Goal: Task Accomplishment & Management: Use online tool/utility

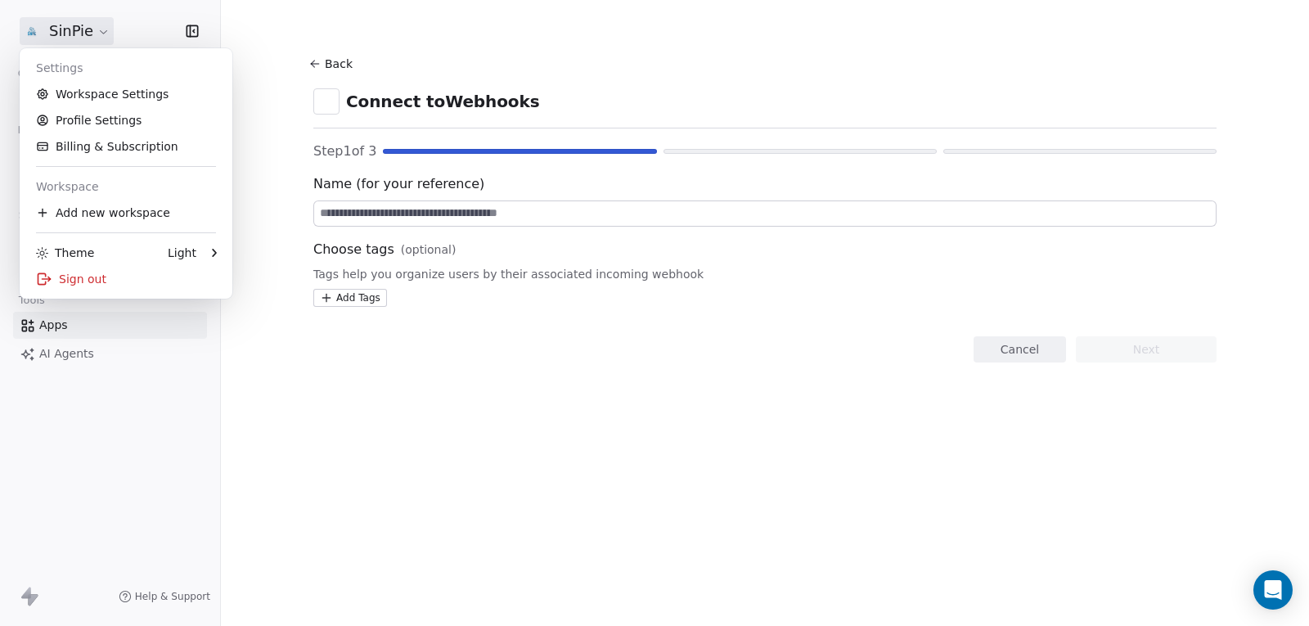
click at [88, 34] on html "SinPie Contacts People Marketing Workflows Campaigns Sales Pipelines Sequences …" at bounding box center [654, 313] width 1309 height 626
click at [91, 98] on link "Workspace Settings" at bounding box center [126, 94] width 200 height 26
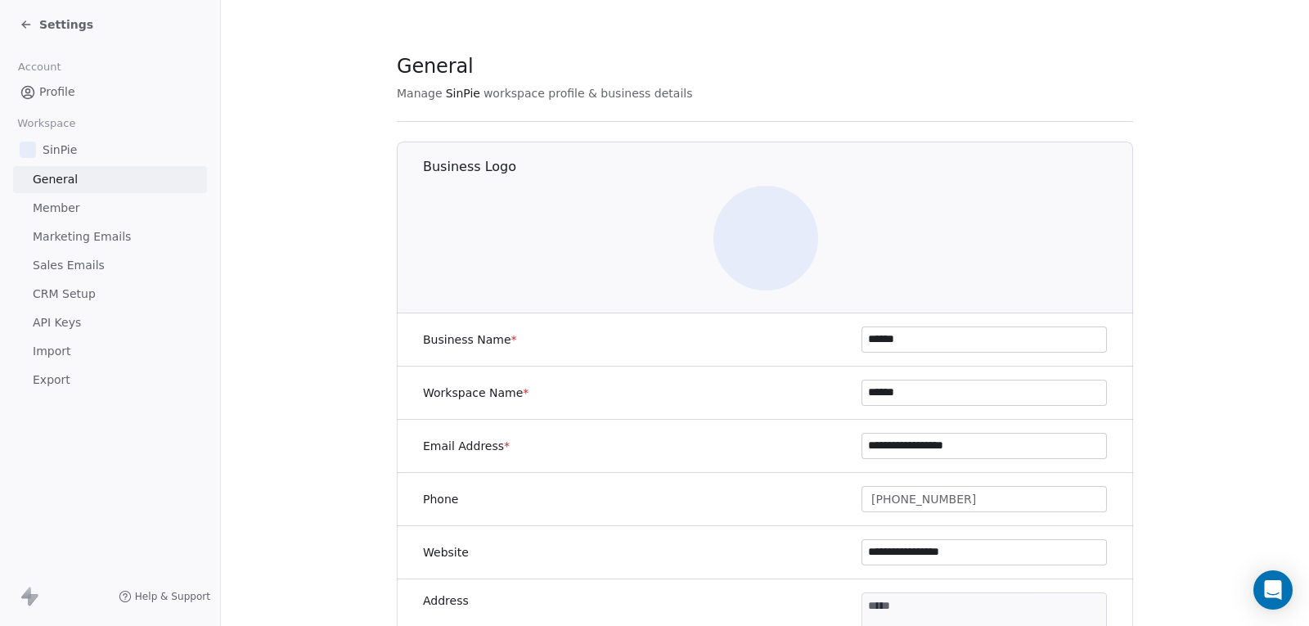
click at [74, 234] on span "Marketing Emails" at bounding box center [82, 236] width 98 height 17
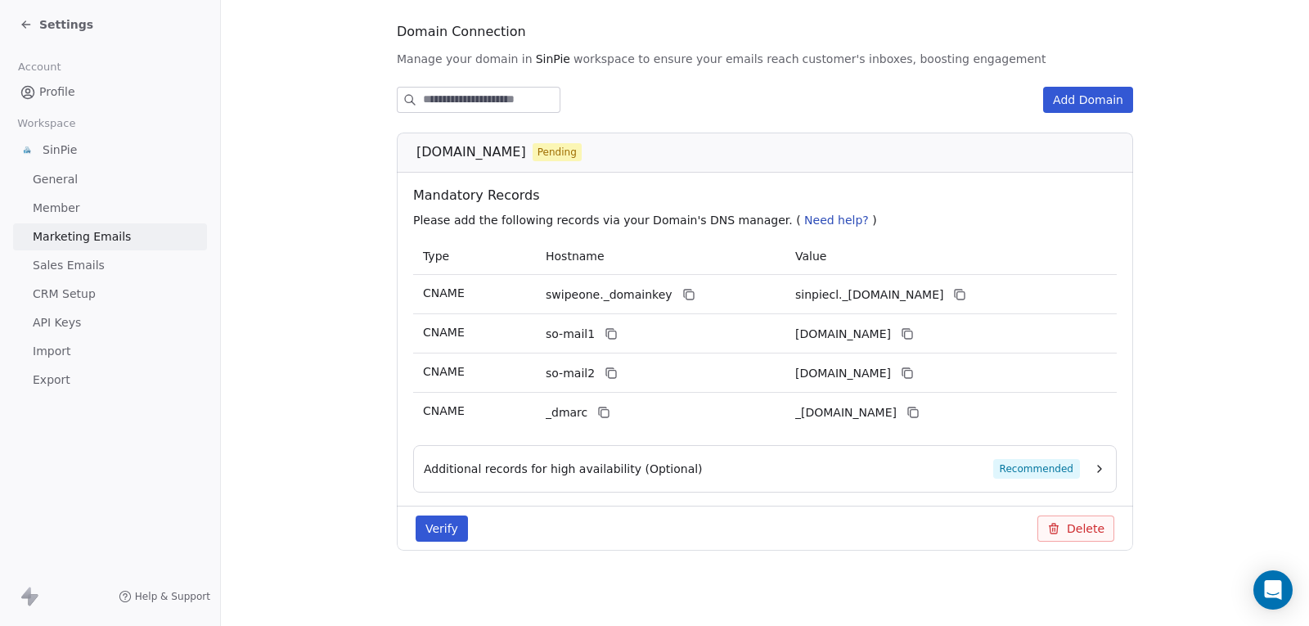
scroll to position [177, 0]
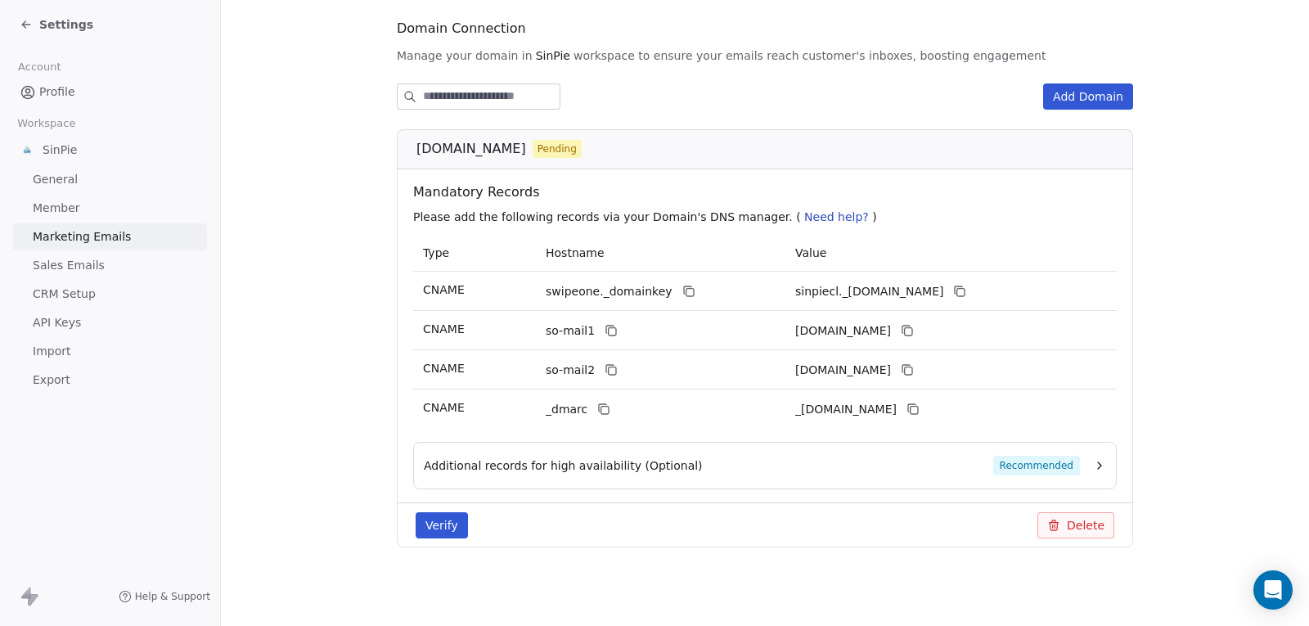
click at [446, 523] on button "Verify" at bounding box center [442, 525] width 52 height 26
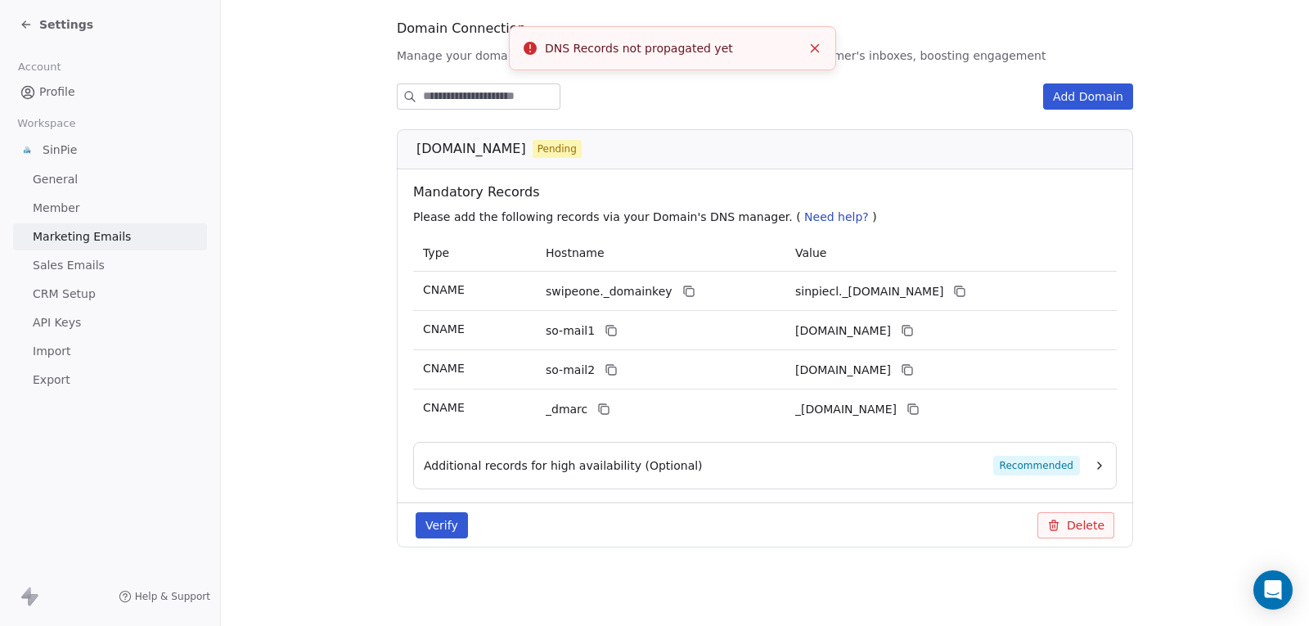
click at [816, 45] on icon "Close toast" at bounding box center [814, 48] width 15 height 15
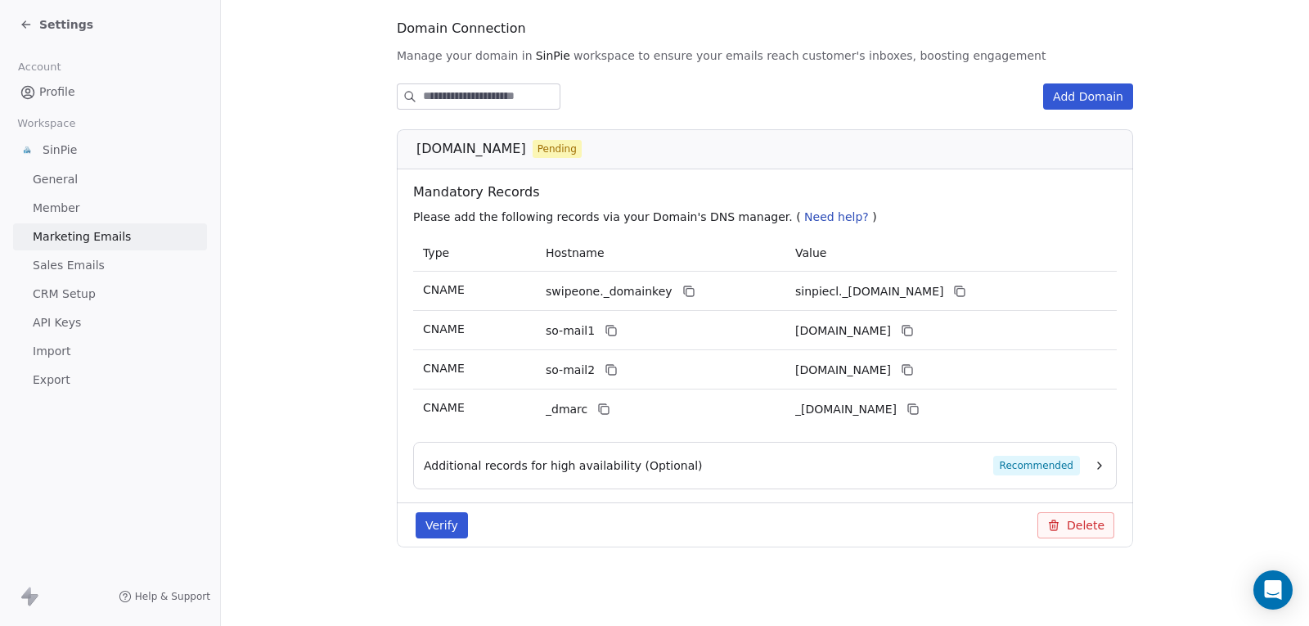
click at [74, 320] on span "API Keys" at bounding box center [57, 322] width 48 height 17
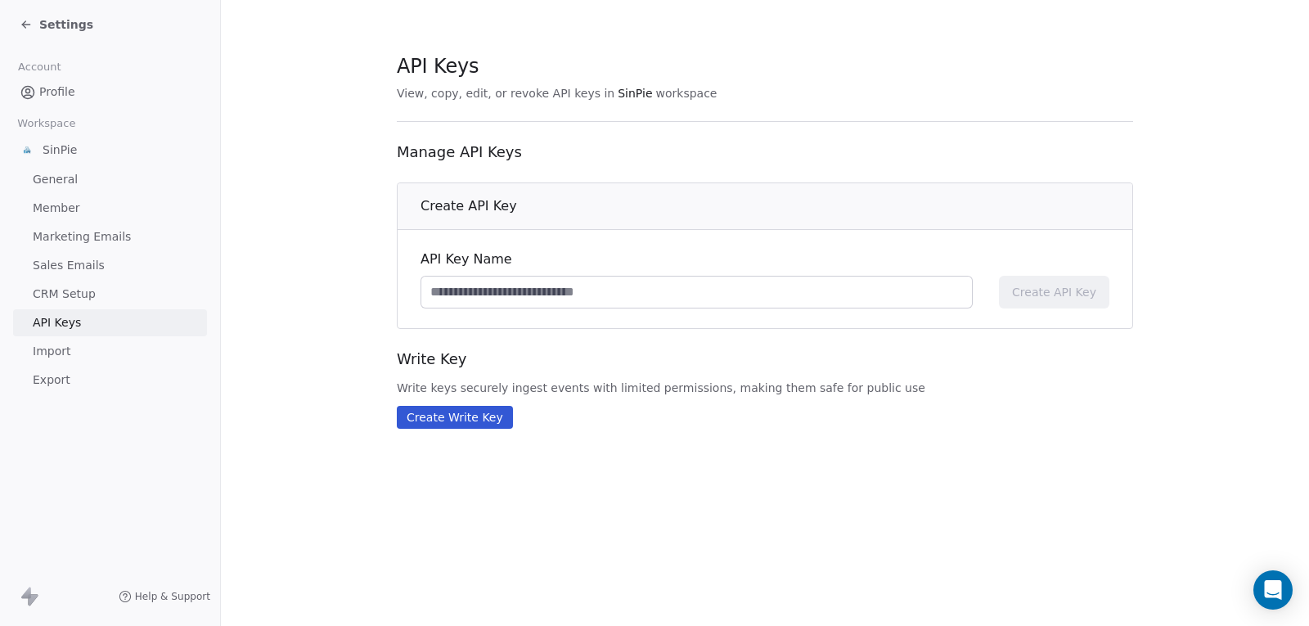
click at [556, 285] on input at bounding box center [696, 291] width 551 height 31
type input "*"
type input "*******"
click at [1060, 294] on span "Create API Key" at bounding box center [1054, 292] width 84 height 16
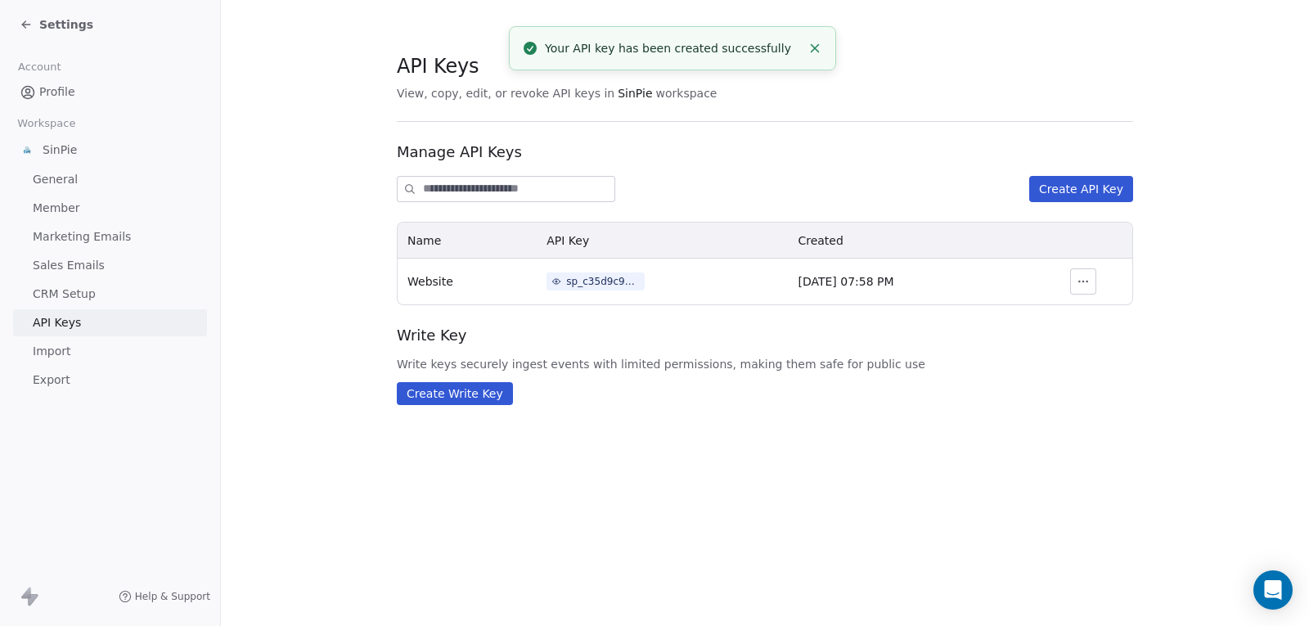
click at [1084, 281] on icon "button" at bounding box center [1083, 281] width 1 height 1
click at [581, 282] on div "sp_c35d9c9aefbd4ac085adbb139ed40829" at bounding box center [603, 281] width 74 height 15
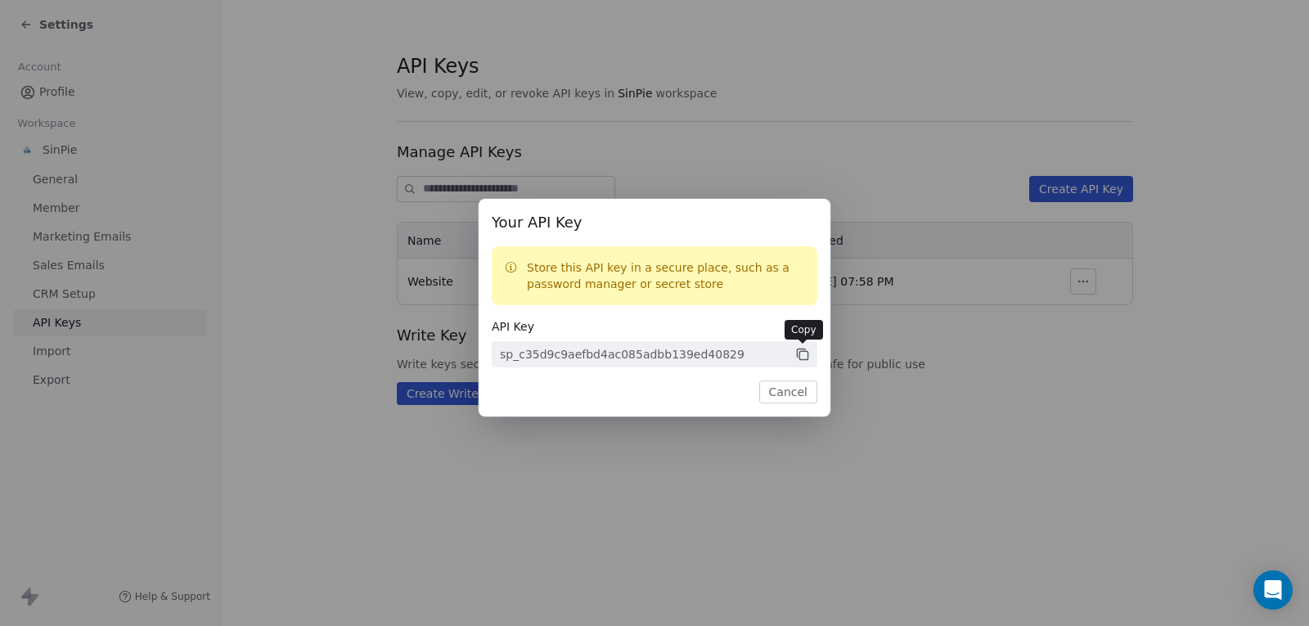
click at [800, 356] on icon at bounding box center [803, 355] width 8 height 8
click at [781, 395] on button "Cancel" at bounding box center [788, 391] width 58 height 23
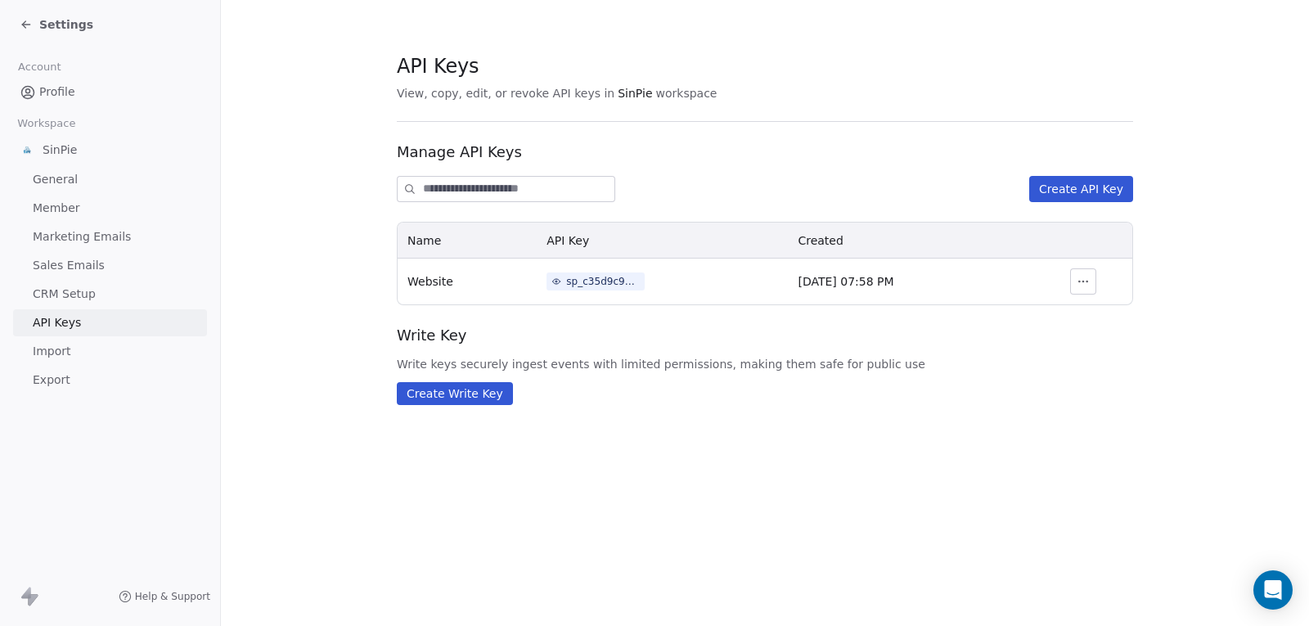
click at [64, 290] on span "CRM Setup" at bounding box center [64, 293] width 63 height 17
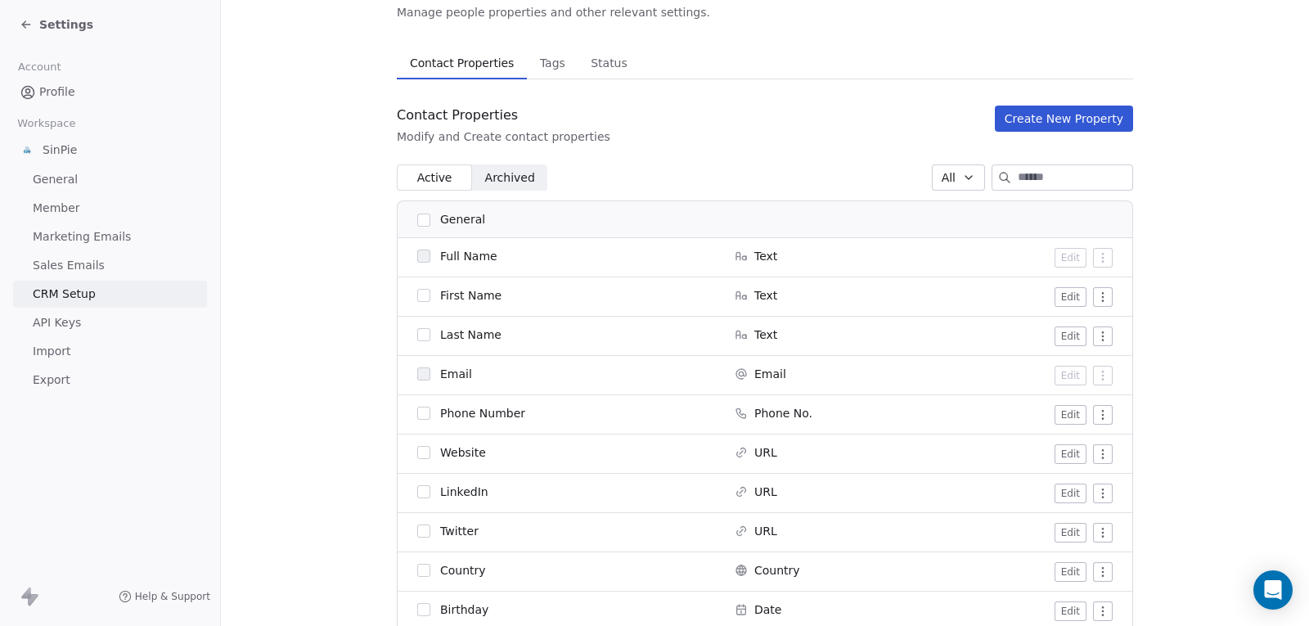
scroll to position [82, 0]
click at [606, 74] on span "Status" at bounding box center [609, 63] width 50 height 23
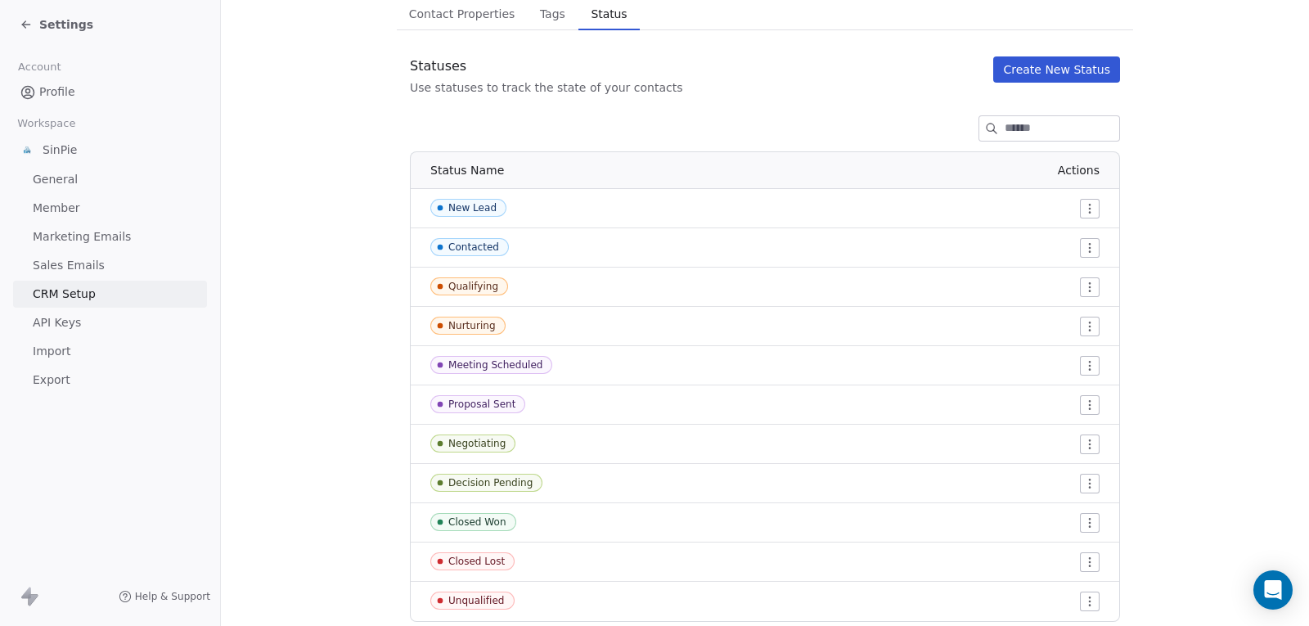
scroll to position [180, 0]
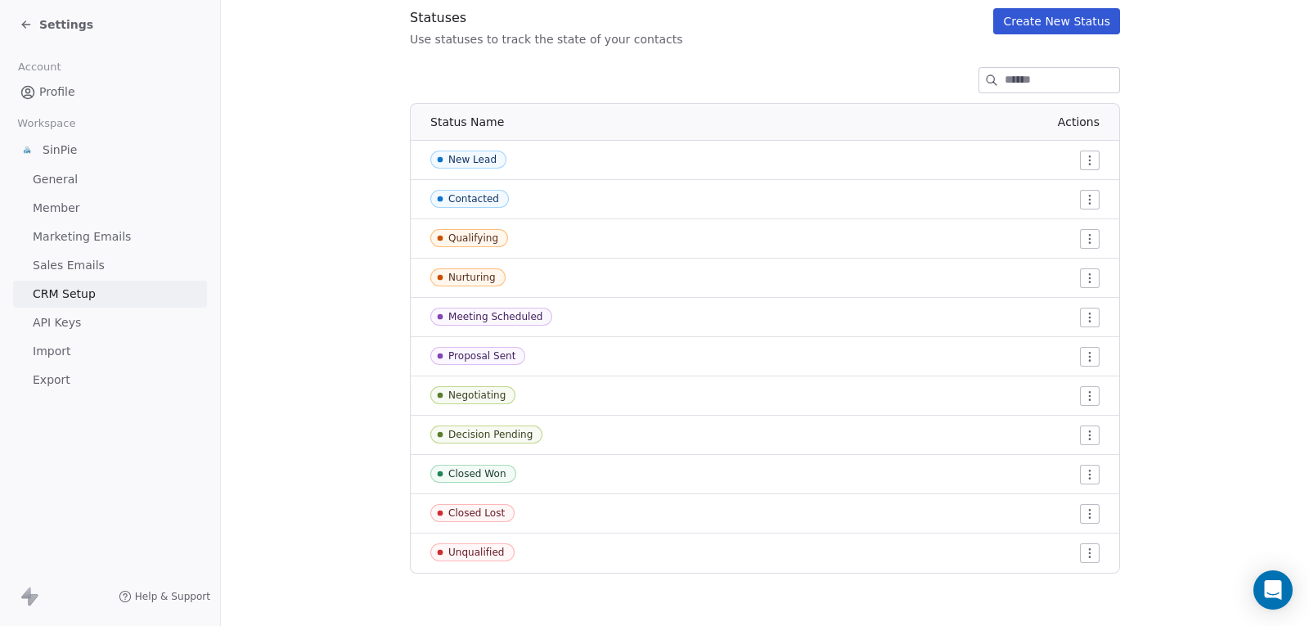
click at [72, 316] on span "API Keys" at bounding box center [57, 322] width 48 height 17
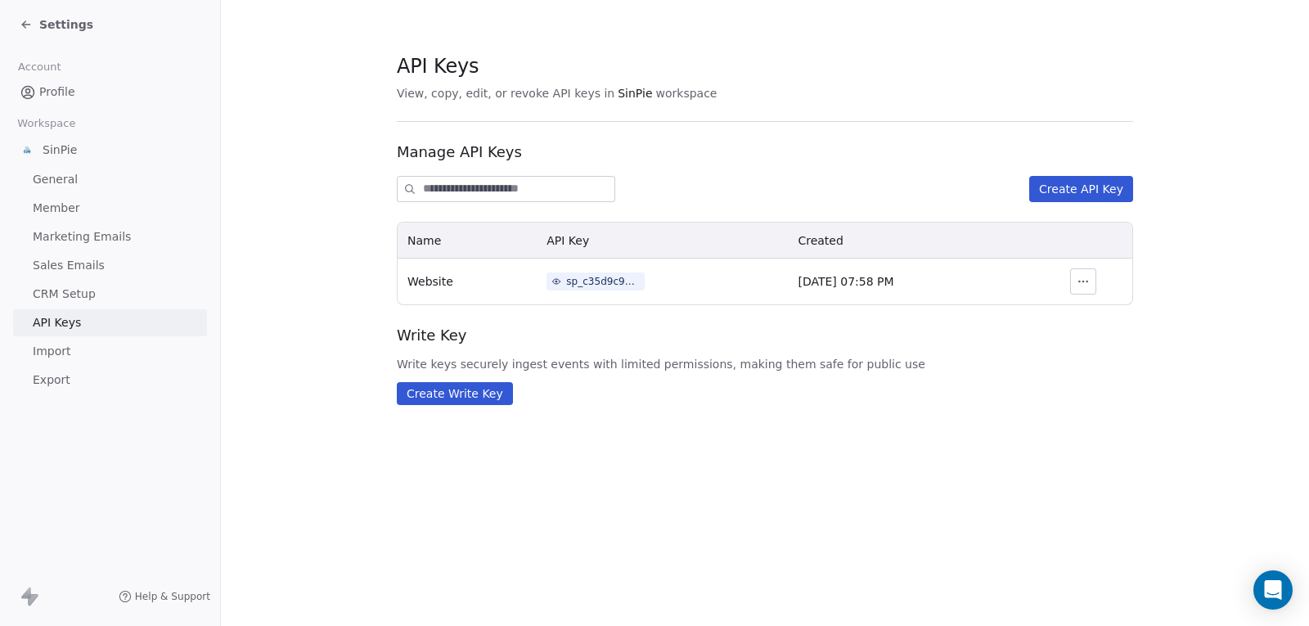
click at [52, 350] on span "Import" at bounding box center [52, 351] width 38 height 17
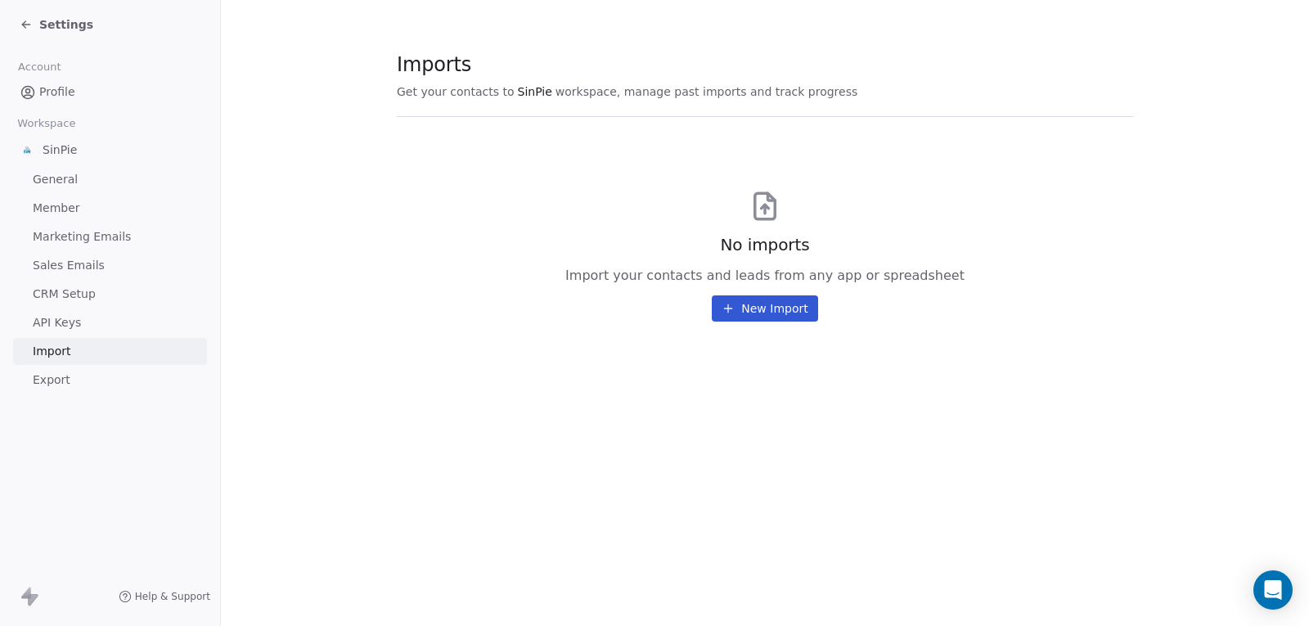
click at [39, 92] on span "Profile" at bounding box center [57, 91] width 36 height 17
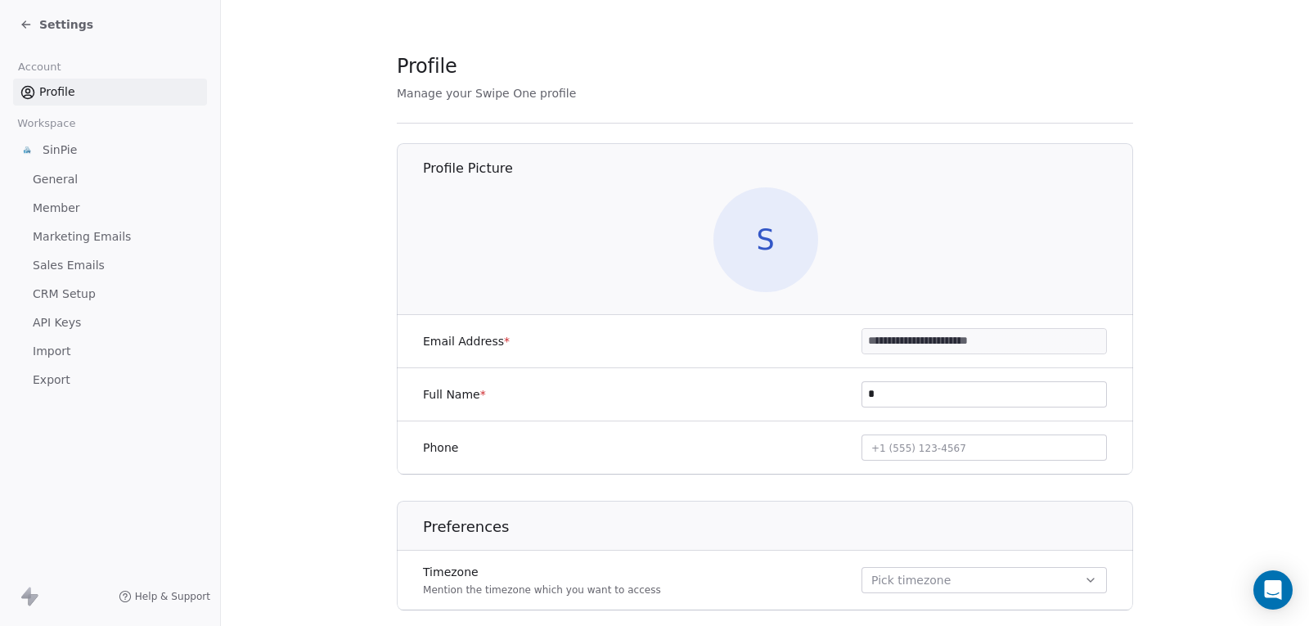
click at [766, 254] on span "S" at bounding box center [765, 239] width 105 height 105
click at [29, 29] on icon at bounding box center [26, 24] width 13 height 13
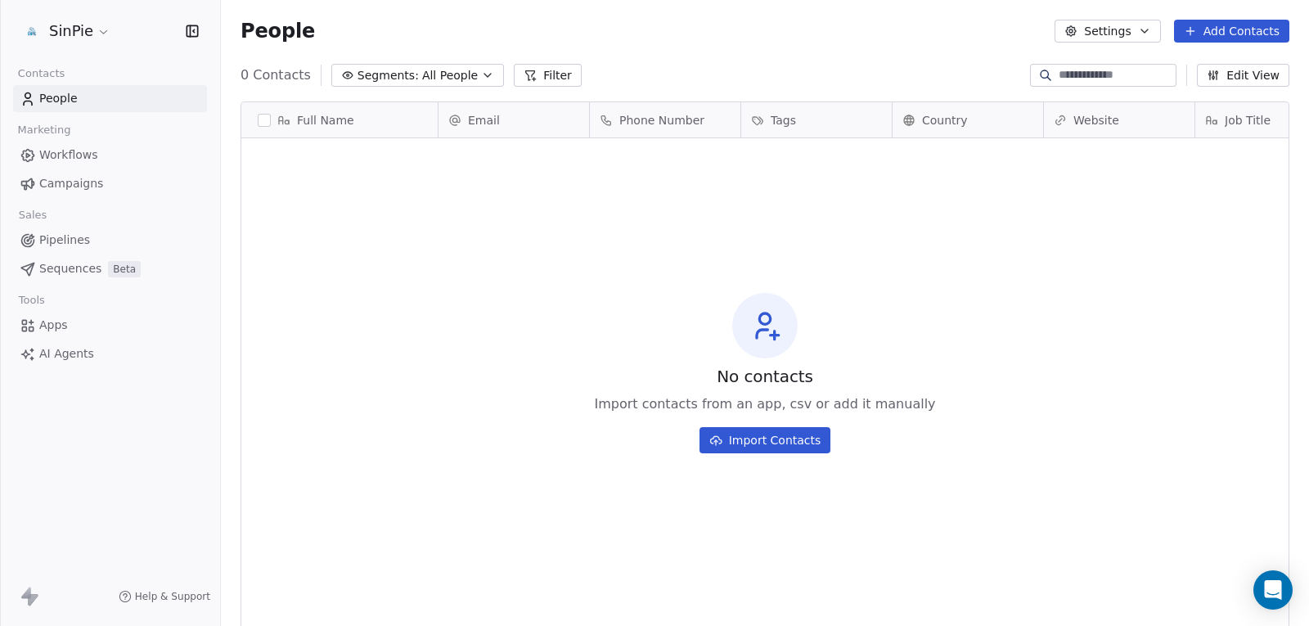
scroll to position [538, 1076]
click at [69, 182] on span "Campaigns" at bounding box center [71, 183] width 64 height 17
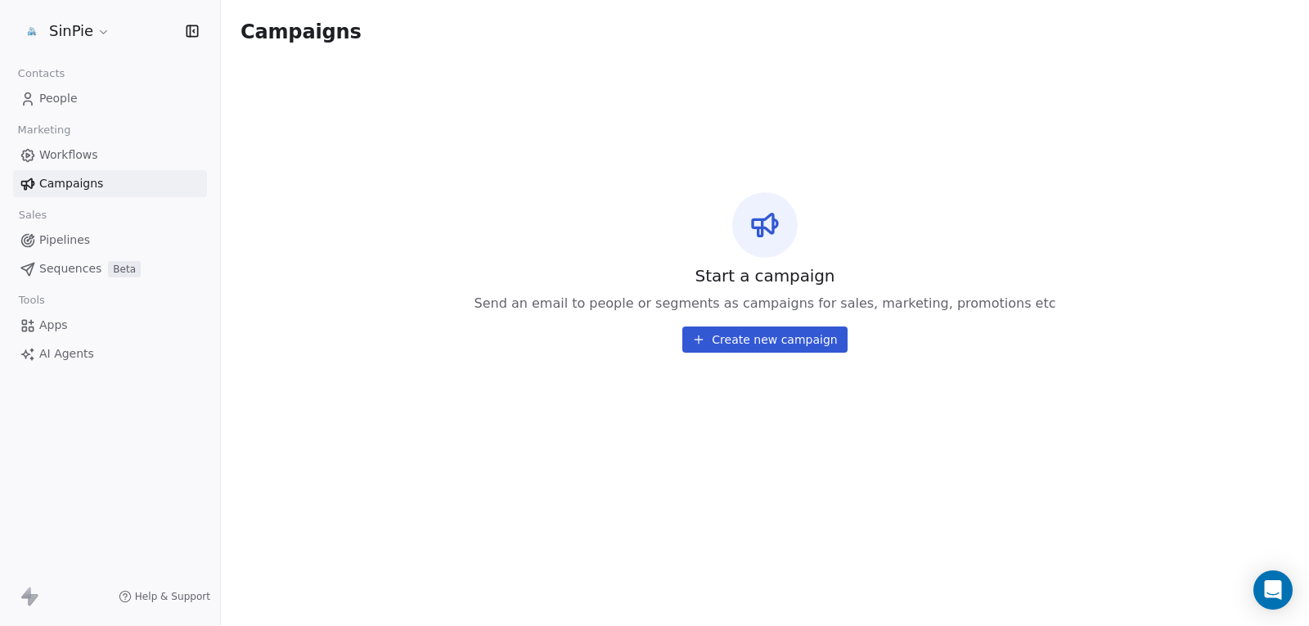
click at [782, 339] on button "Create new campaign" at bounding box center [764, 339] width 164 height 26
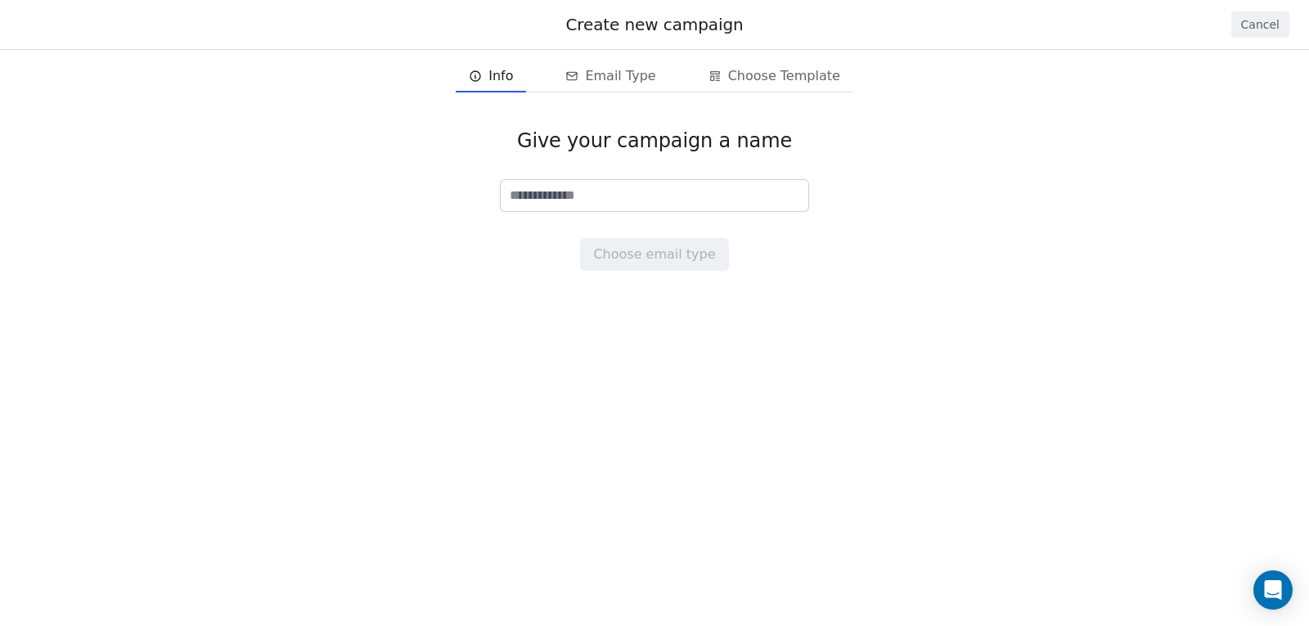
click at [1259, 30] on button "Cancel" at bounding box center [1260, 24] width 58 height 26
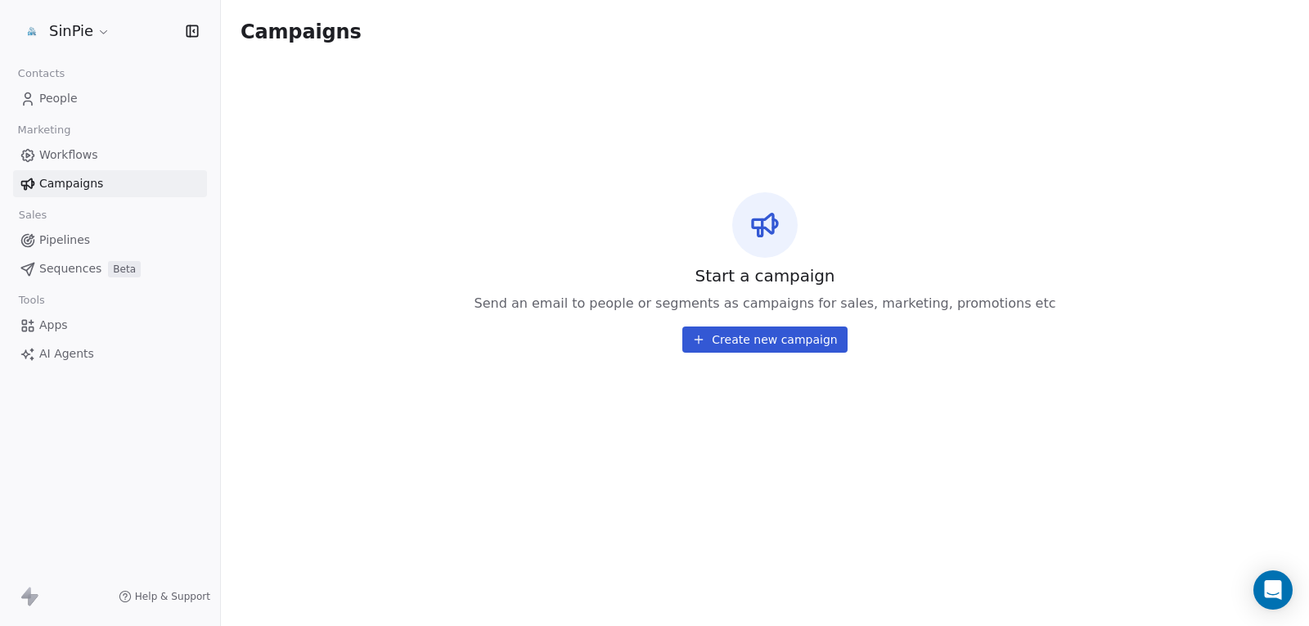
click at [61, 155] on span "Workflows" at bounding box center [68, 154] width 59 height 17
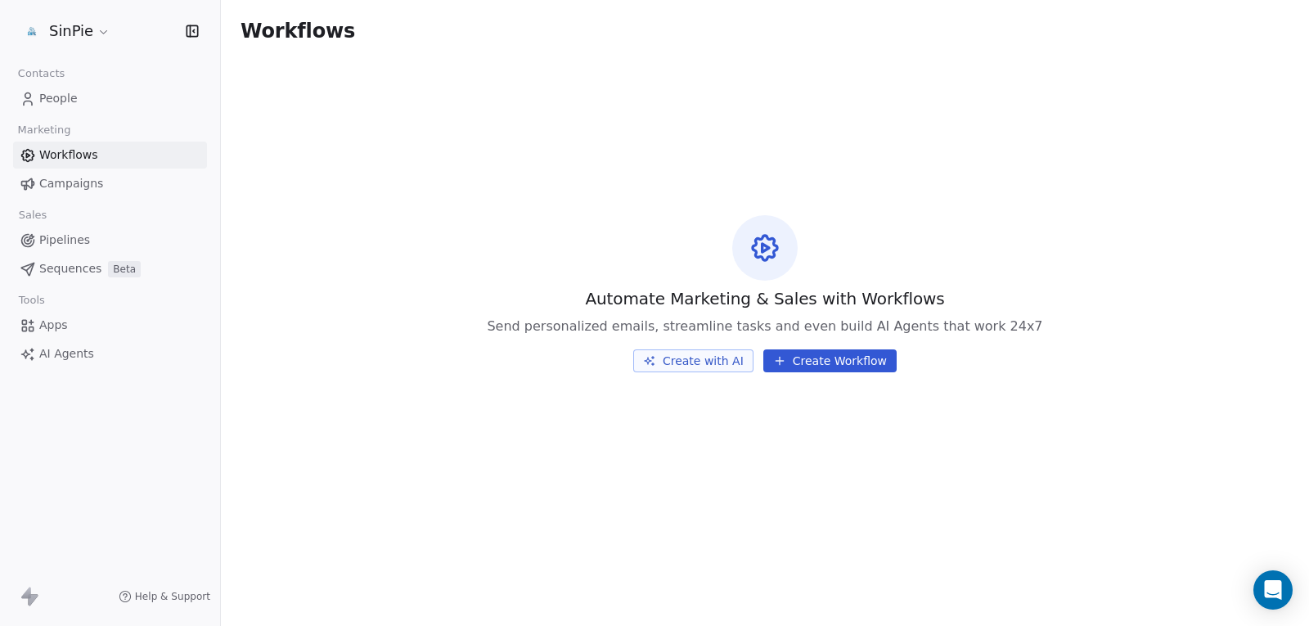
click at [702, 365] on button "Create with AI" at bounding box center [693, 360] width 120 height 23
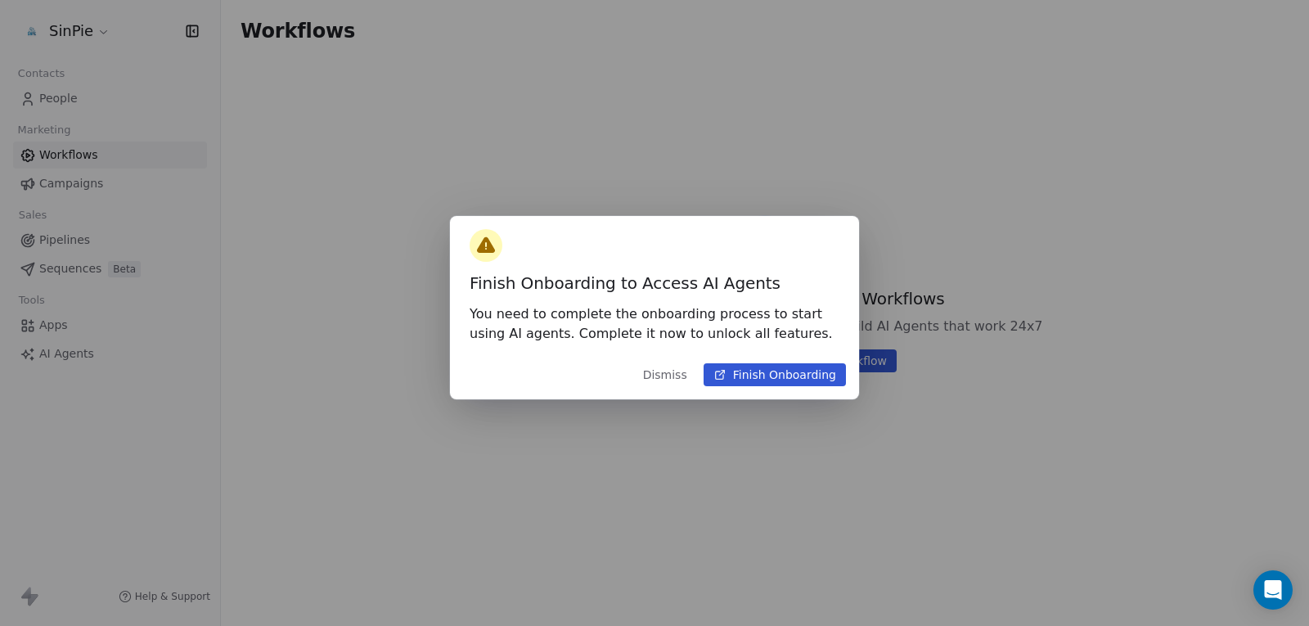
click at [783, 373] on button "Finish Onboarding" at bounding box center [774, 374] width 142 height 23
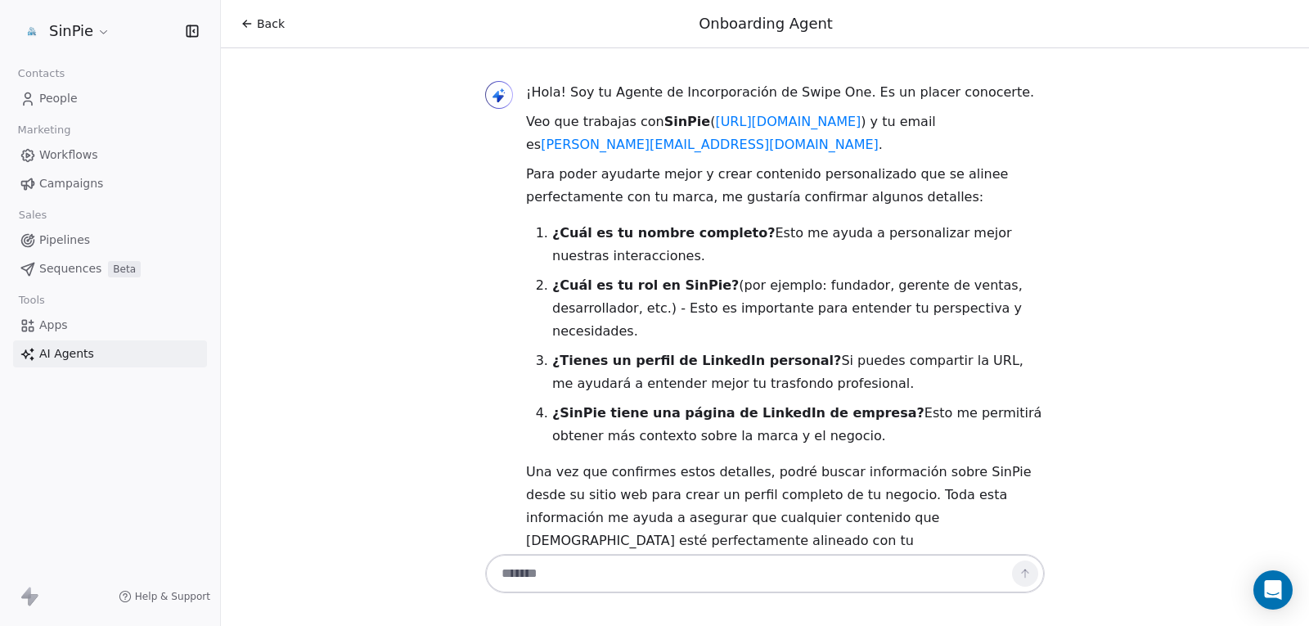
scroll to position [41, 0]
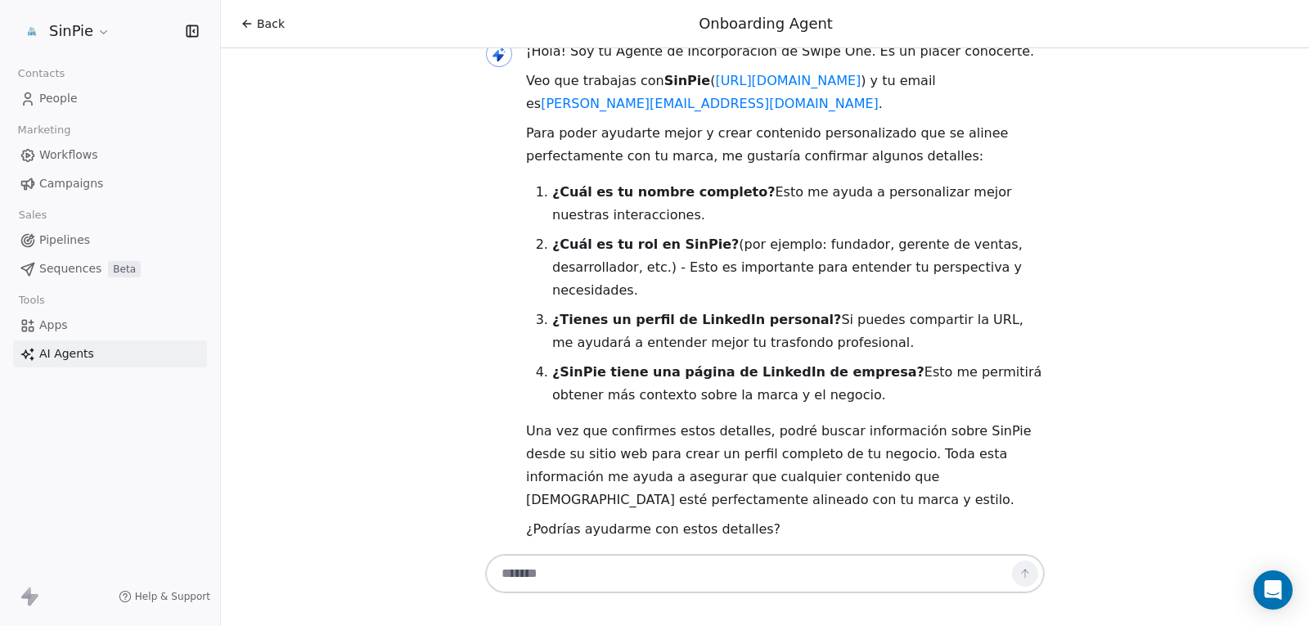
click at [606, 577] on textarea at bounding box center [748, 573] width 512 height 31
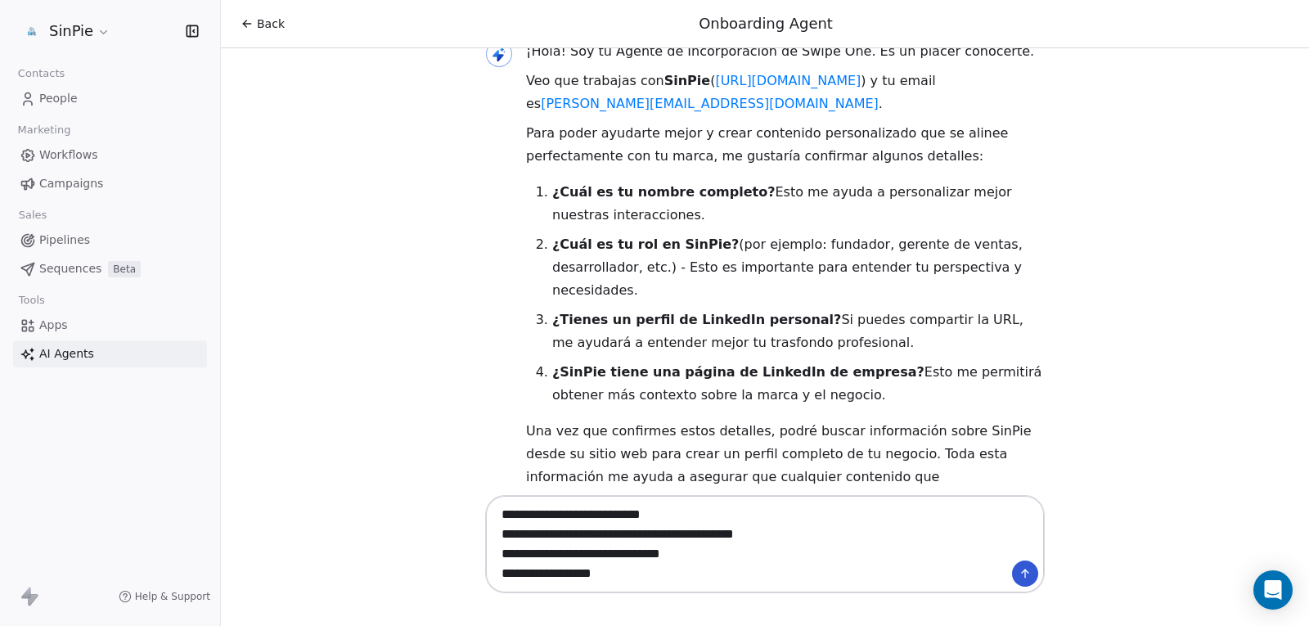
type textarea "**********"
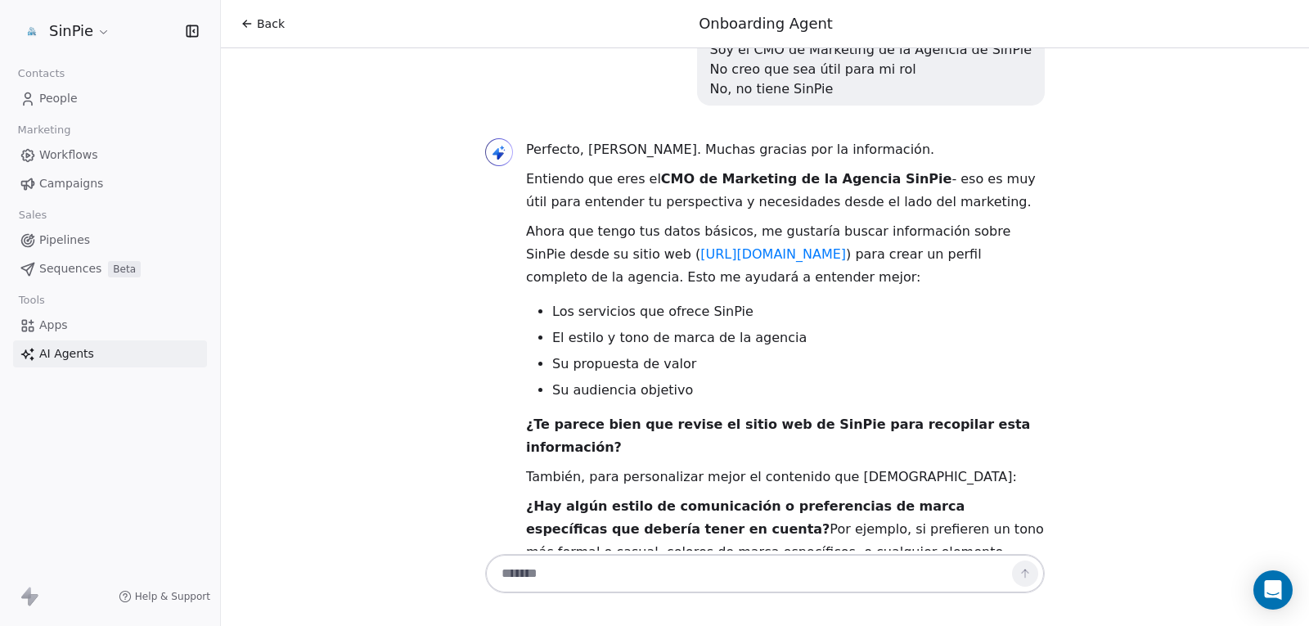
scroll to position [630, 0]
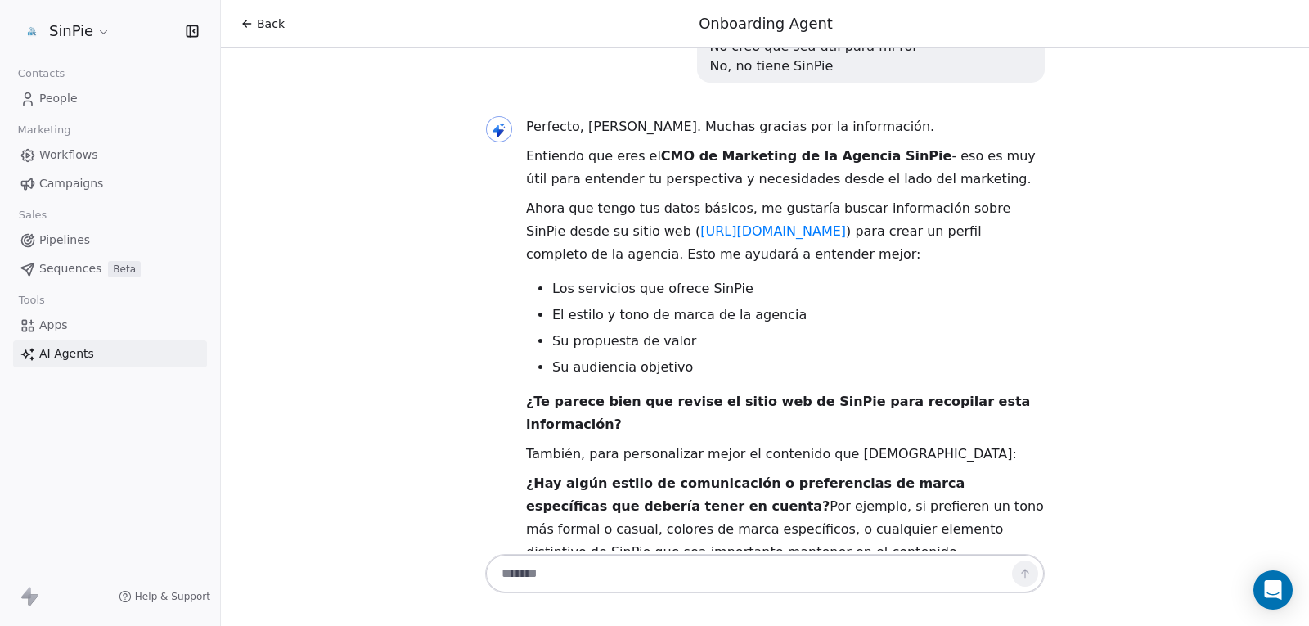
click at [674, 578] on textarea at bounding box center [748, 573] width 512 height 31
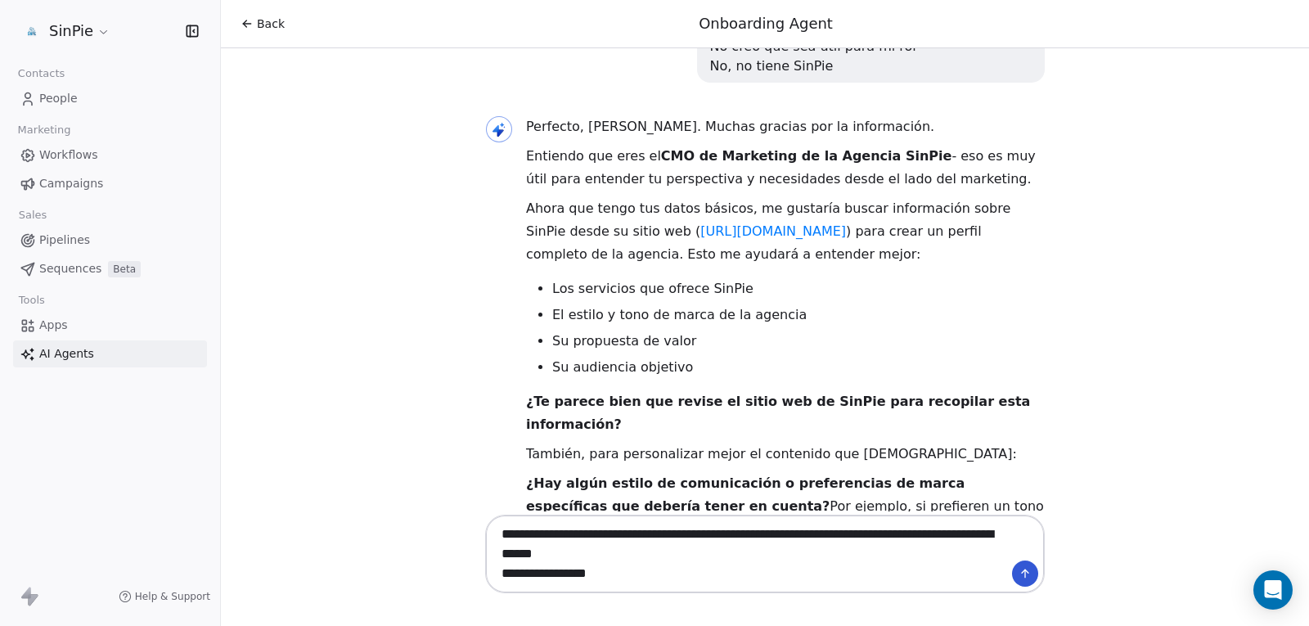
type textarea "**********"
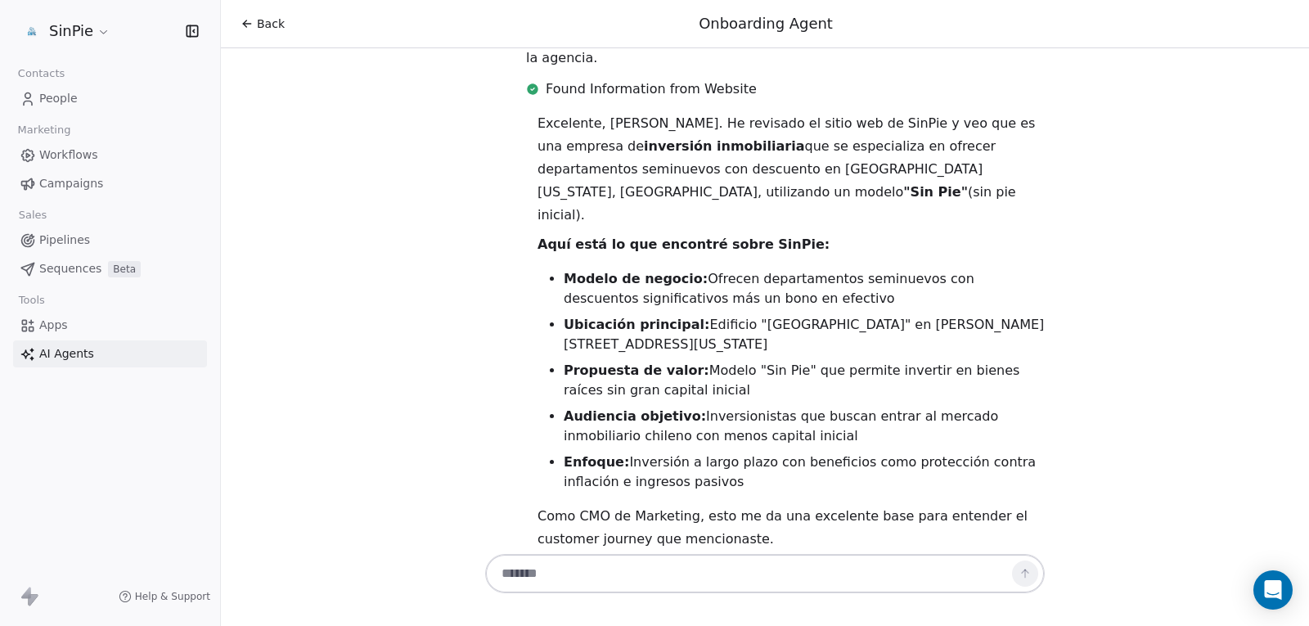
scroll to position [1405, 0]
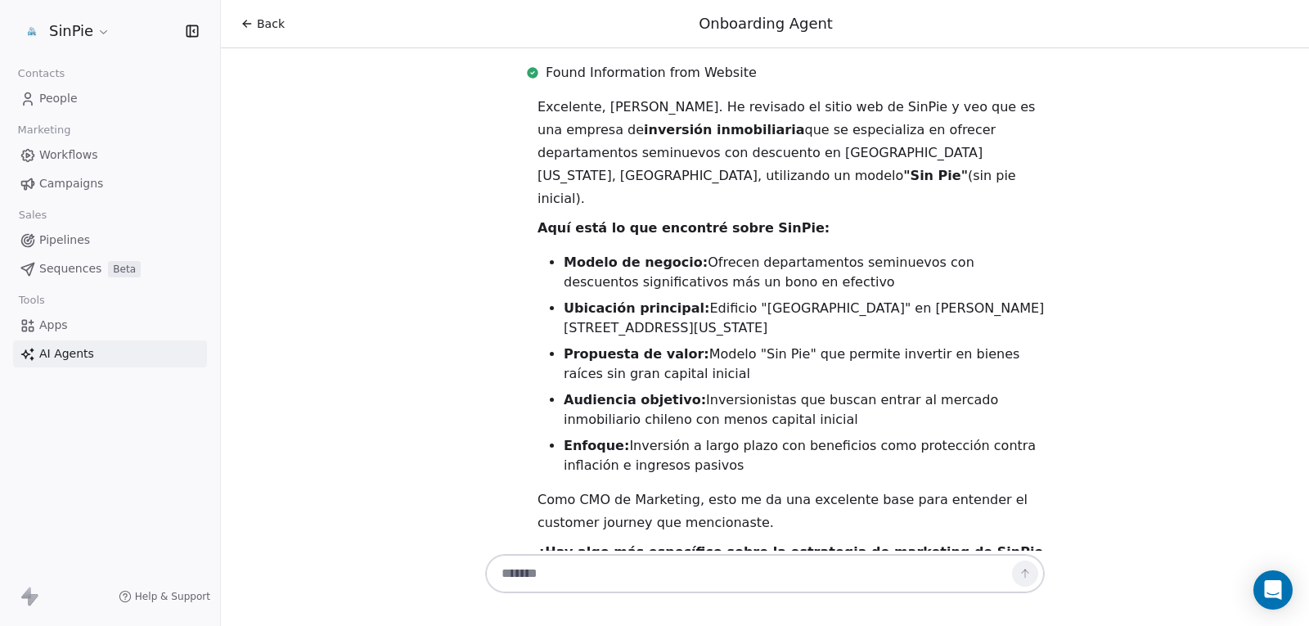
click at [560, 568] on textarea at bounding box center [748, 573] width 512 height 31
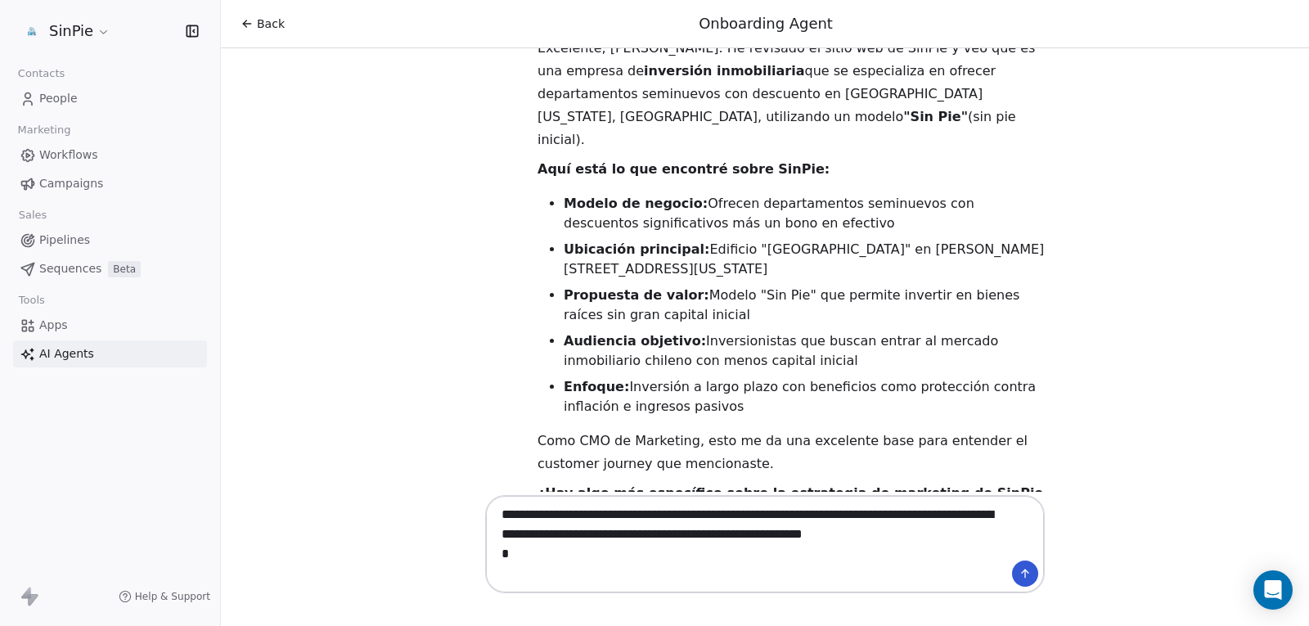
scroll to position [0, 0]
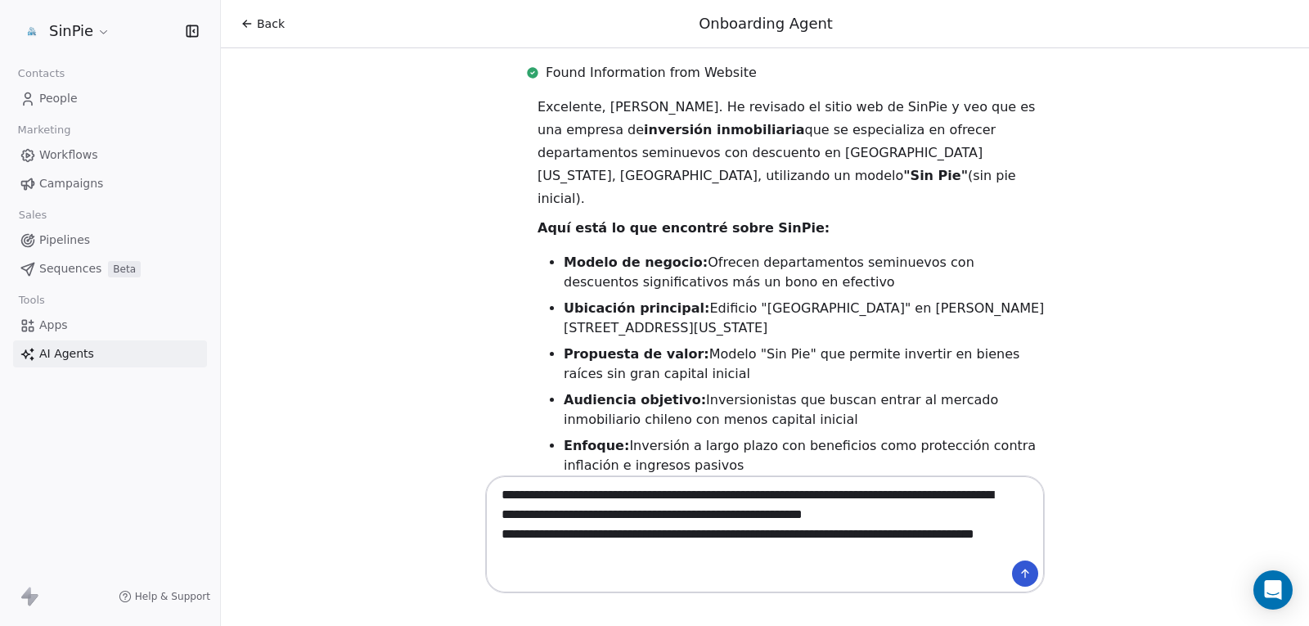
type textarea "**********"
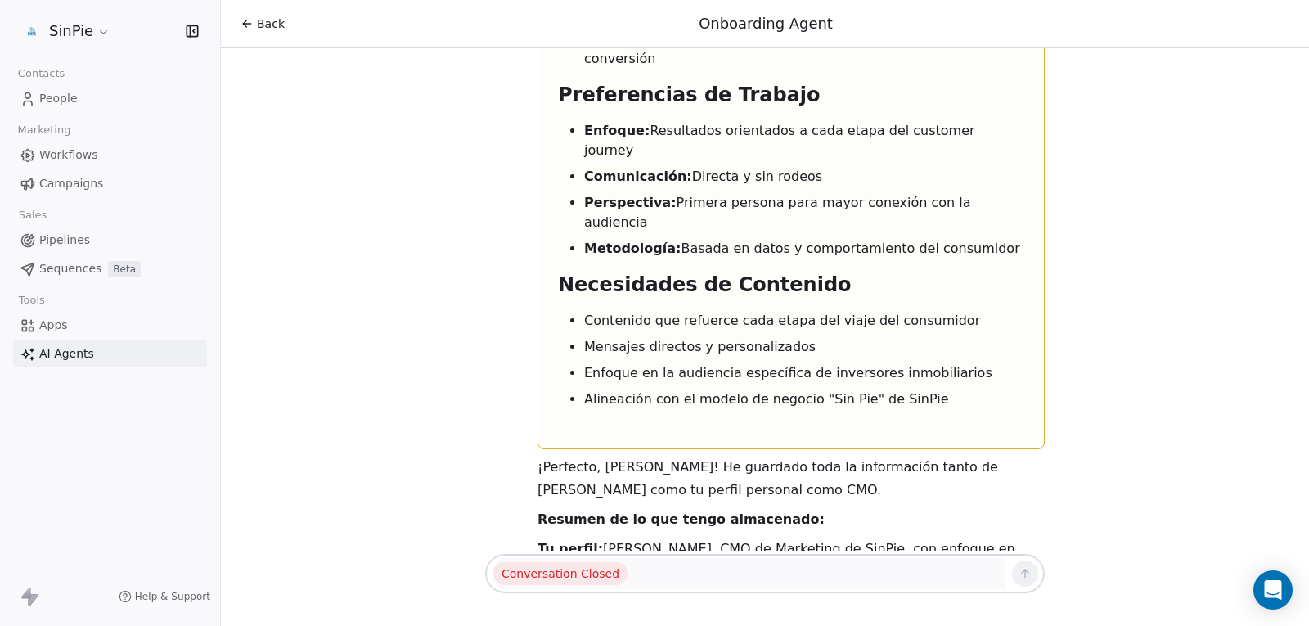
scroll to position [5682, 0]
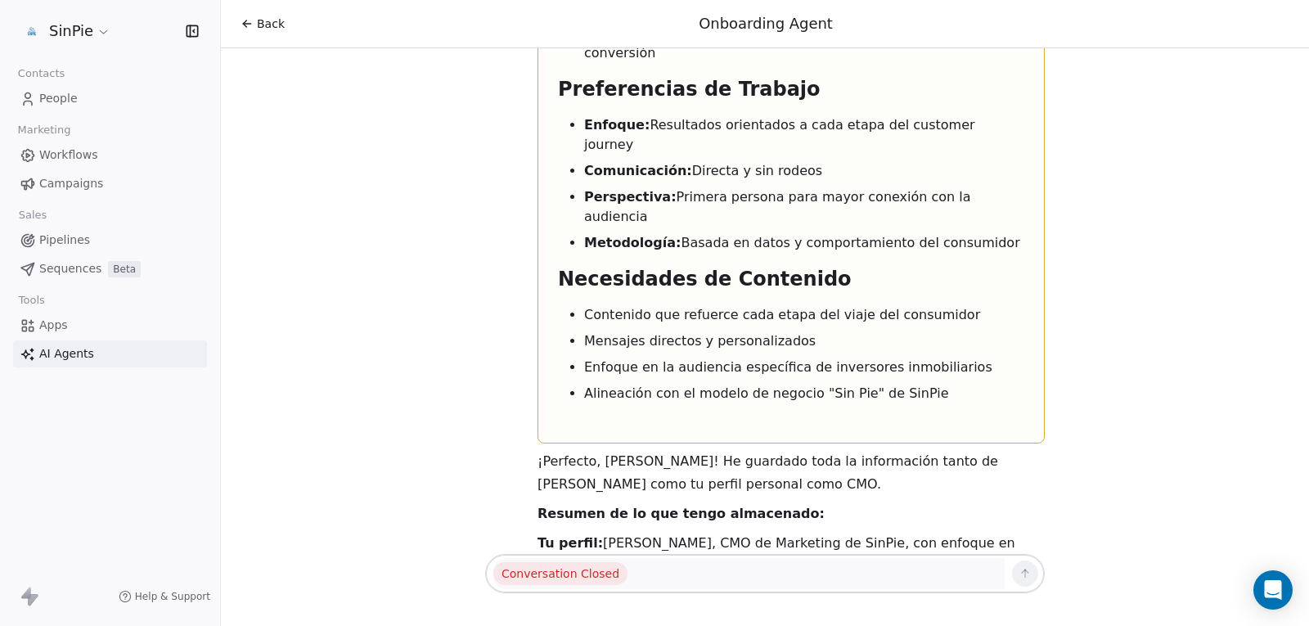
click at [248, 21] on icon at bounding box center [246, 23] width 13 height 13
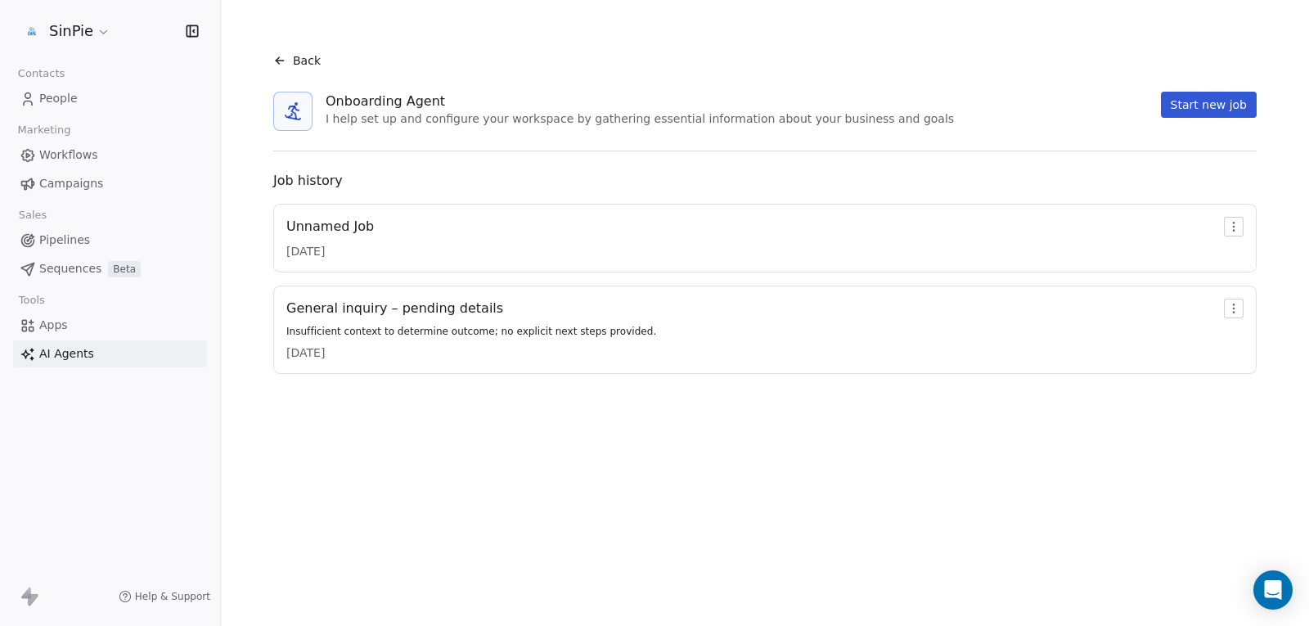
click at [248, 21] on div "Back Onboarding Agent I help set up and configure your workspace by gathering e…" at bounding box center [764, 207] width 1049 height 374
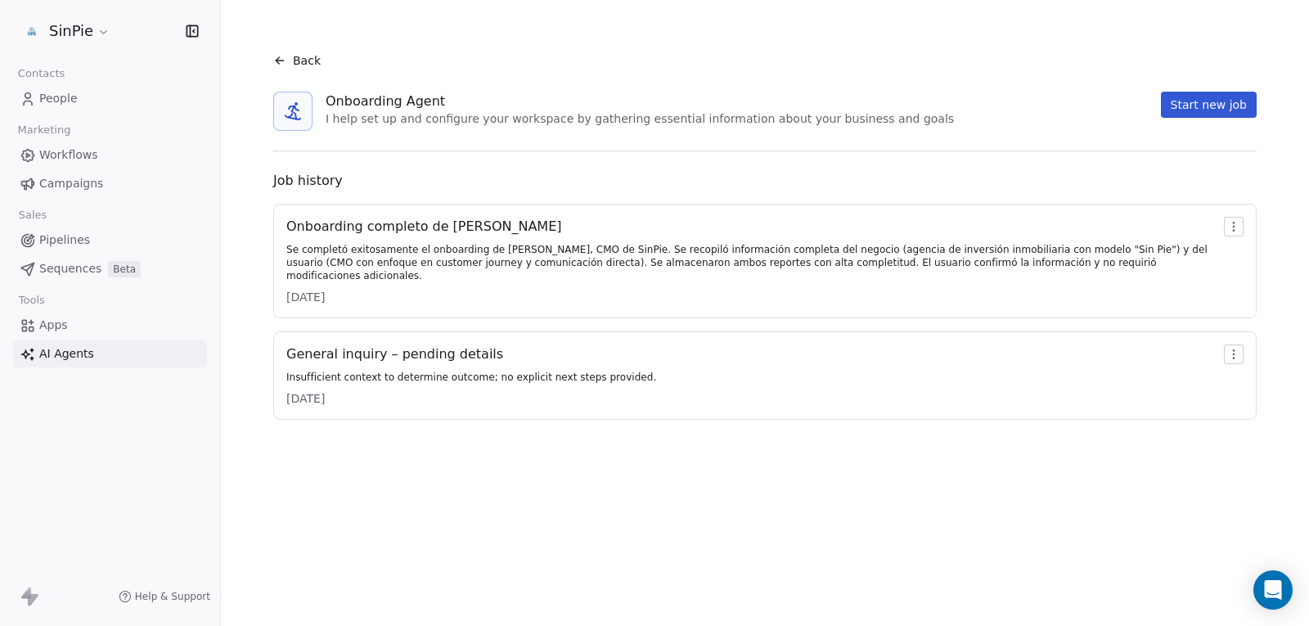
click at [1191, 109] on button "Start new job" at bounding box center [1209, 105] width 96 height 26
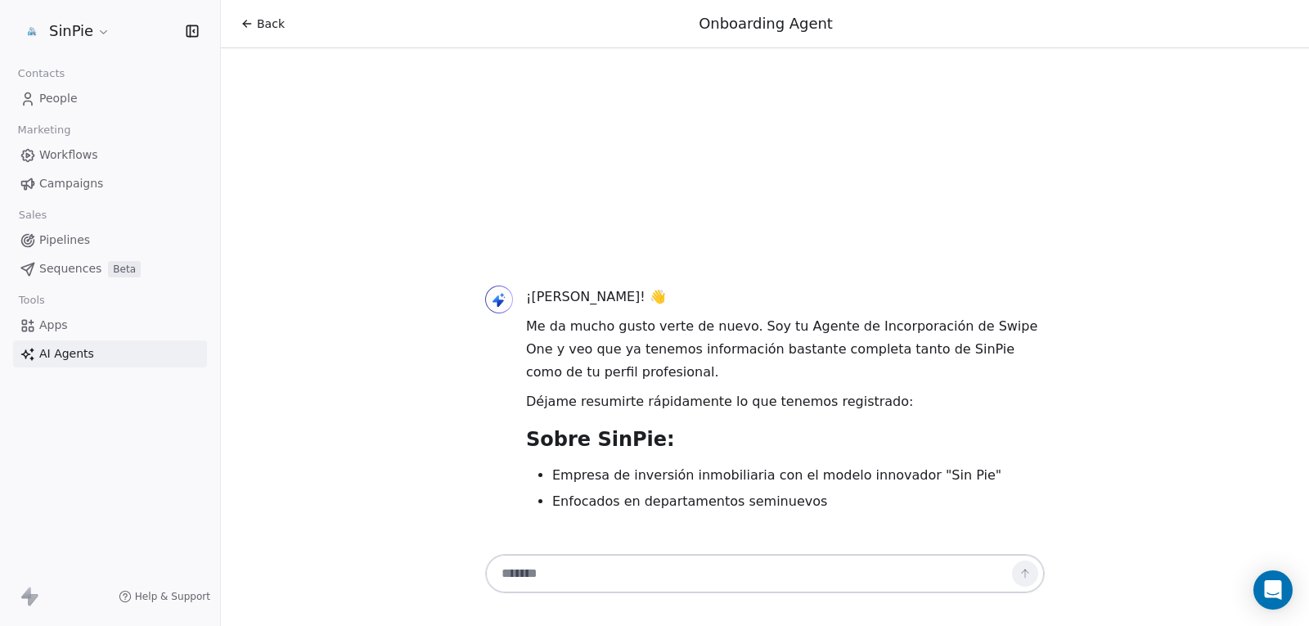
click at [645, 578] on textarea at bounding box center [748, 573] width 512 height 31
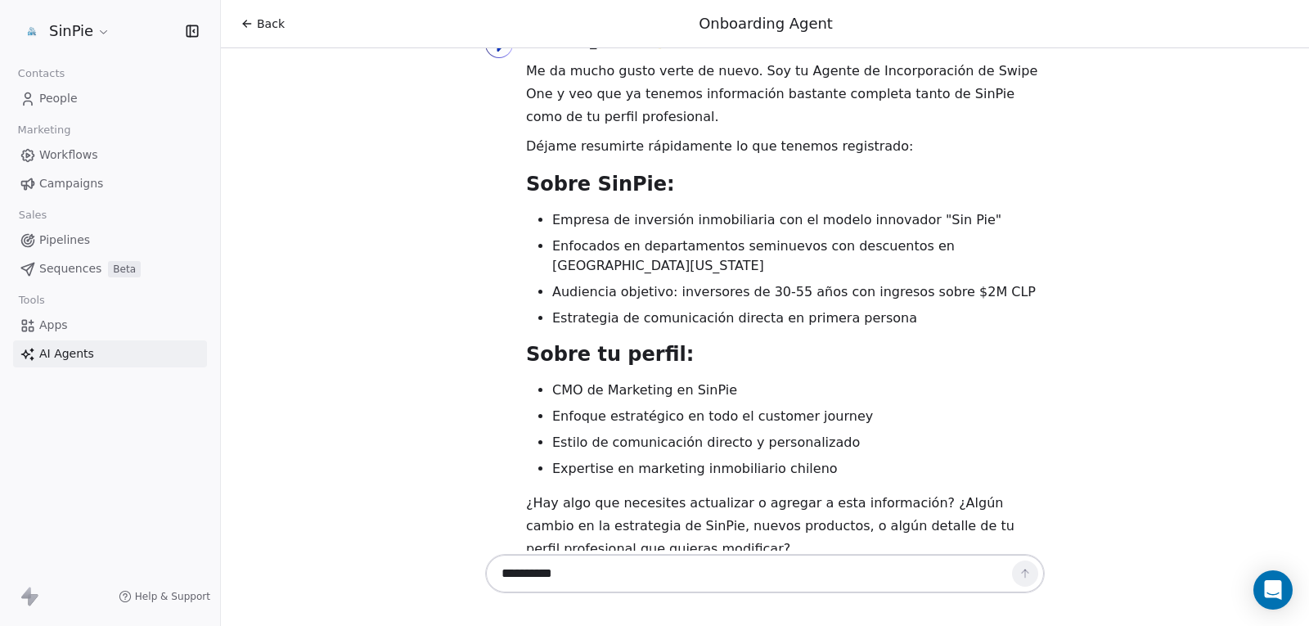
scroll to position [74, 0]
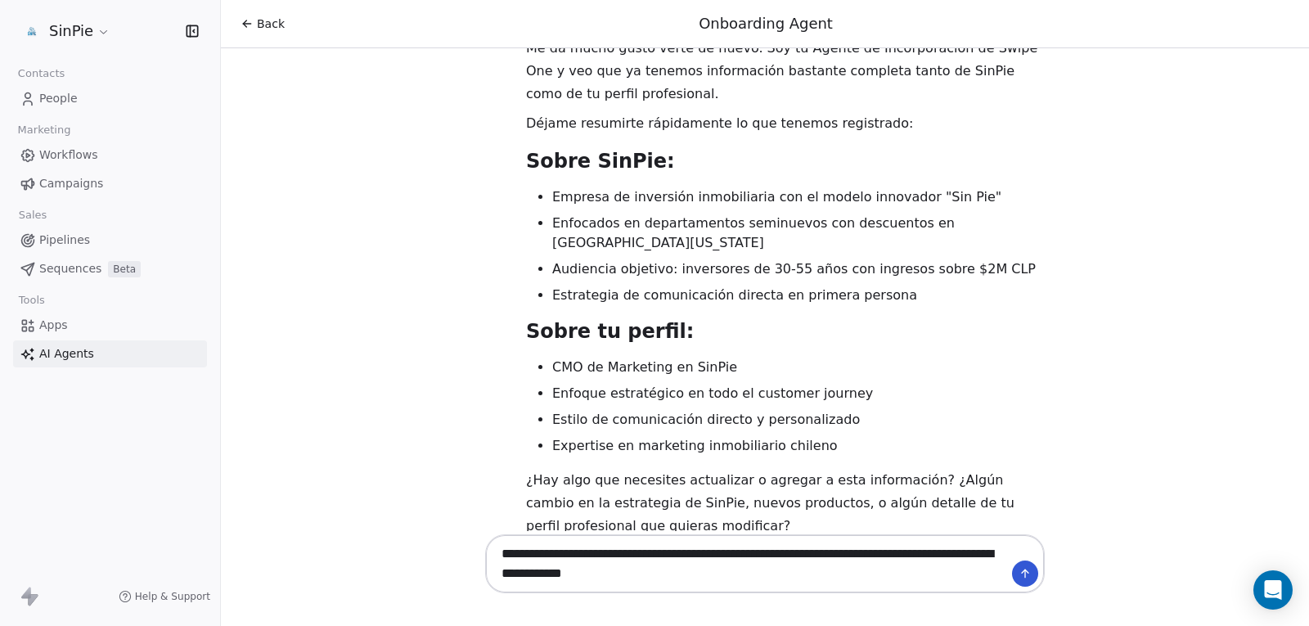
type textarea "**********"
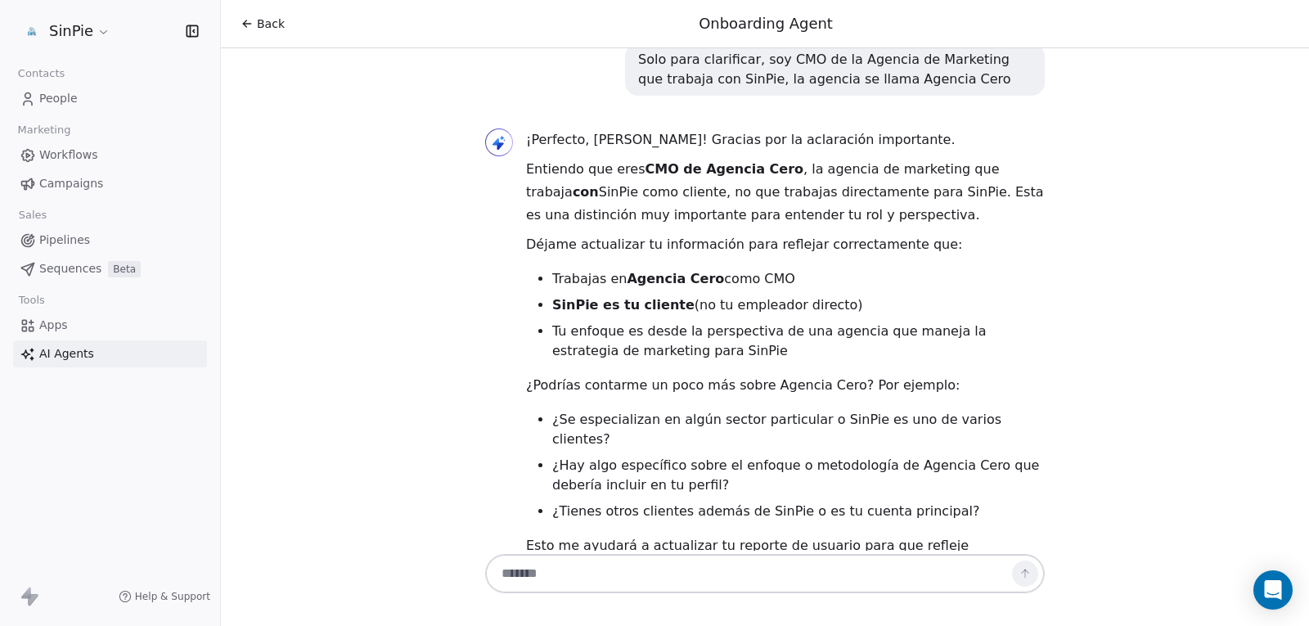
scroll to position [630, 0]
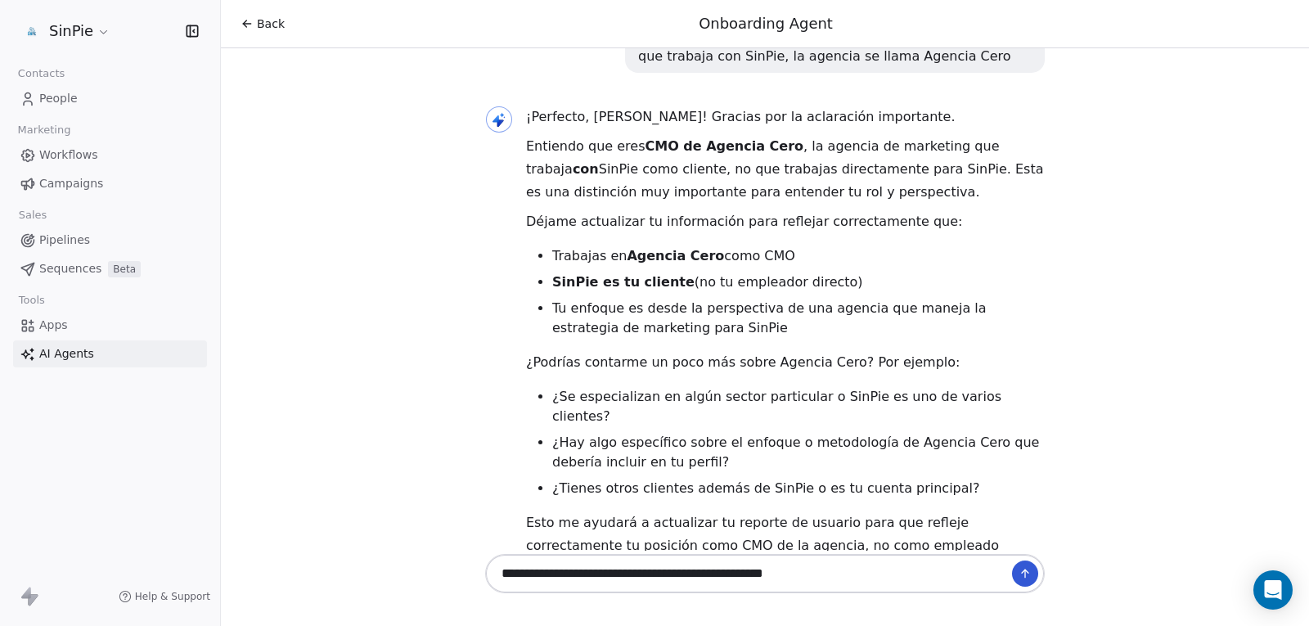
click at [888, 575] on textarea "**********" at bounding box center [748, 573] width 512 height 31
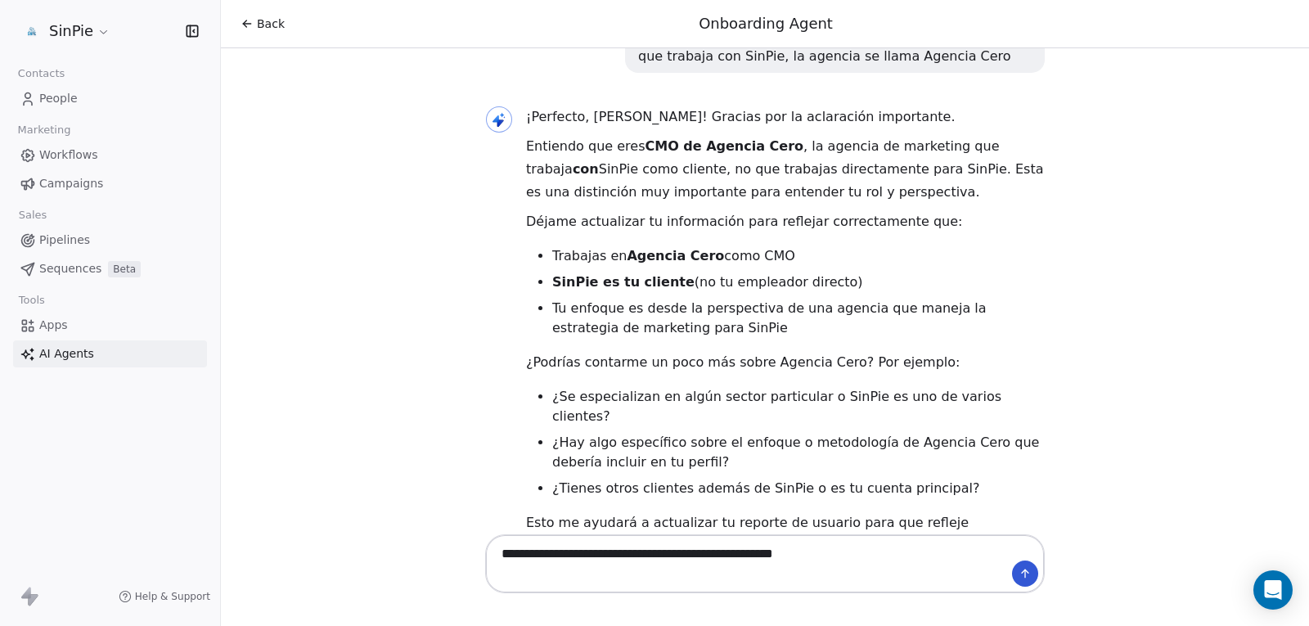
paste textarea "**********"
type textarea "**********"
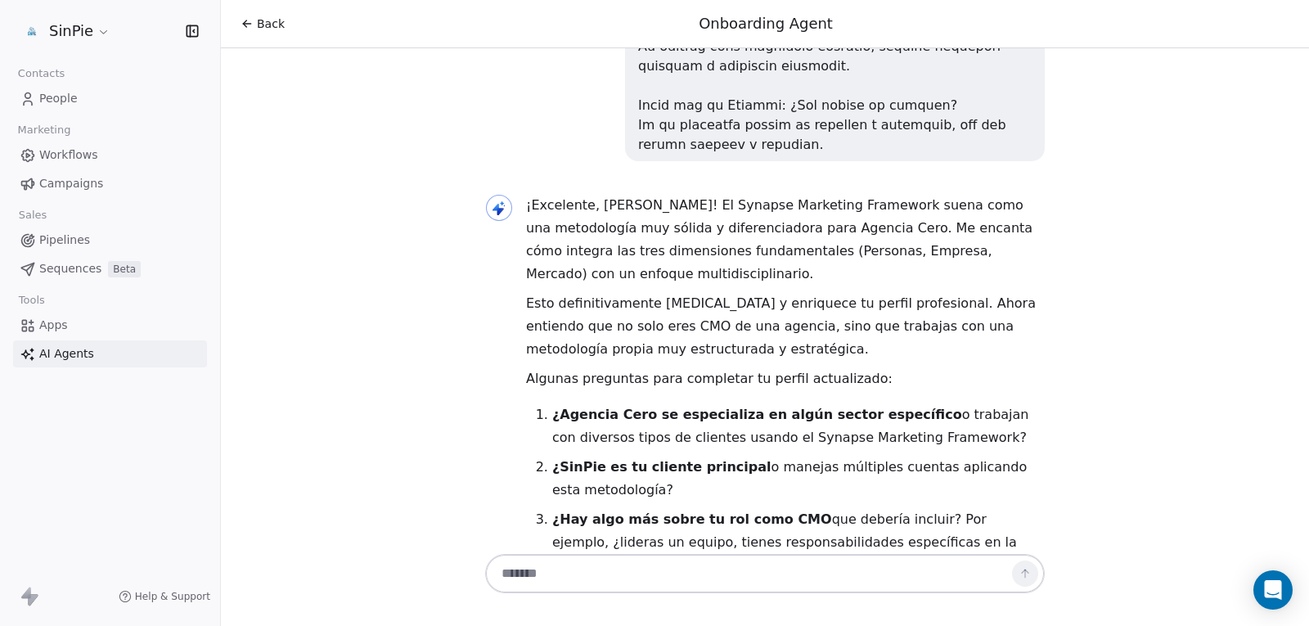
scroll to position [3715, 0]
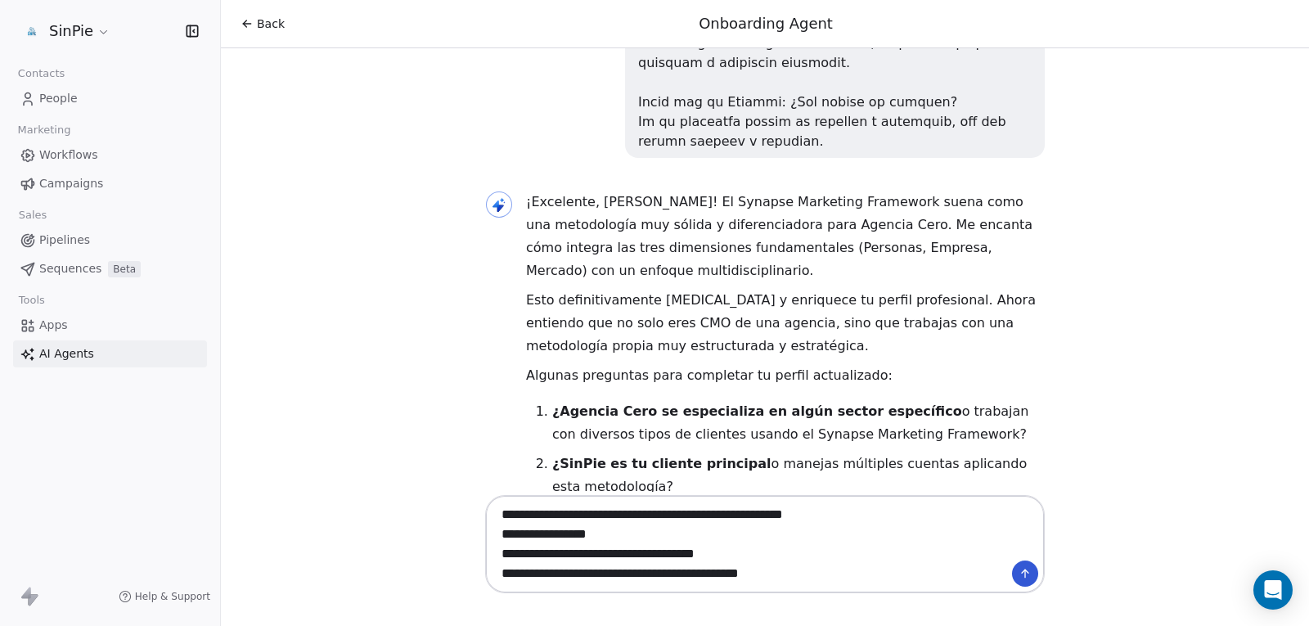
type textarea "**********"
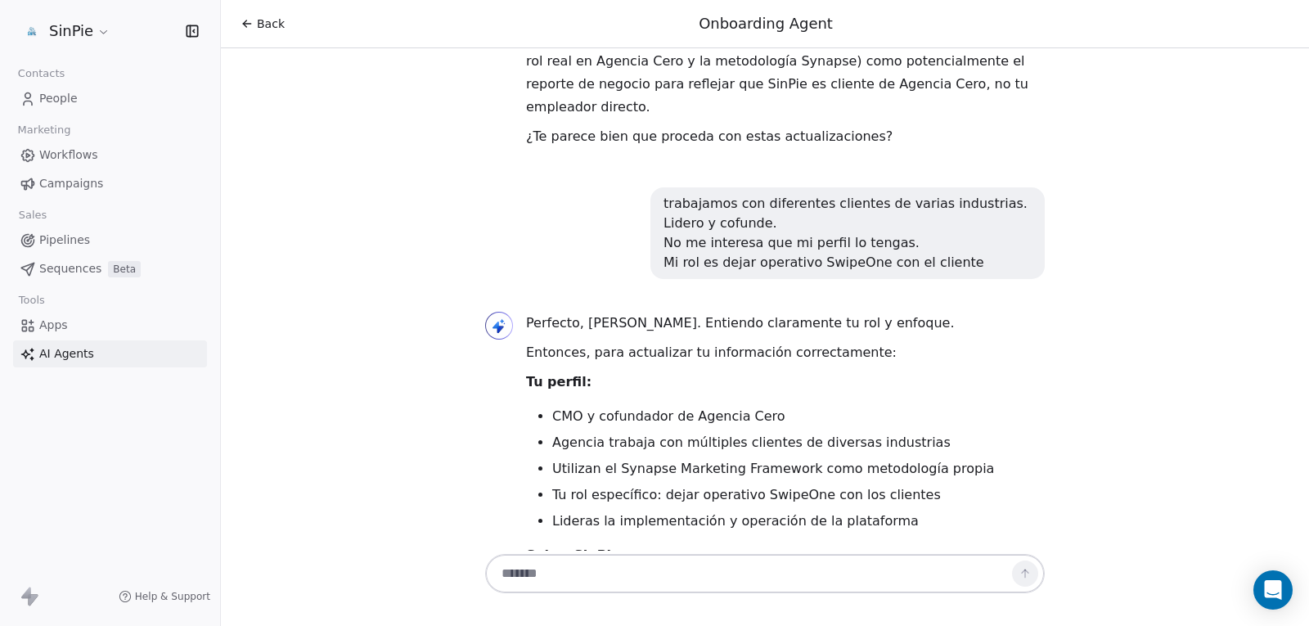
scroll to position [4357, 0]
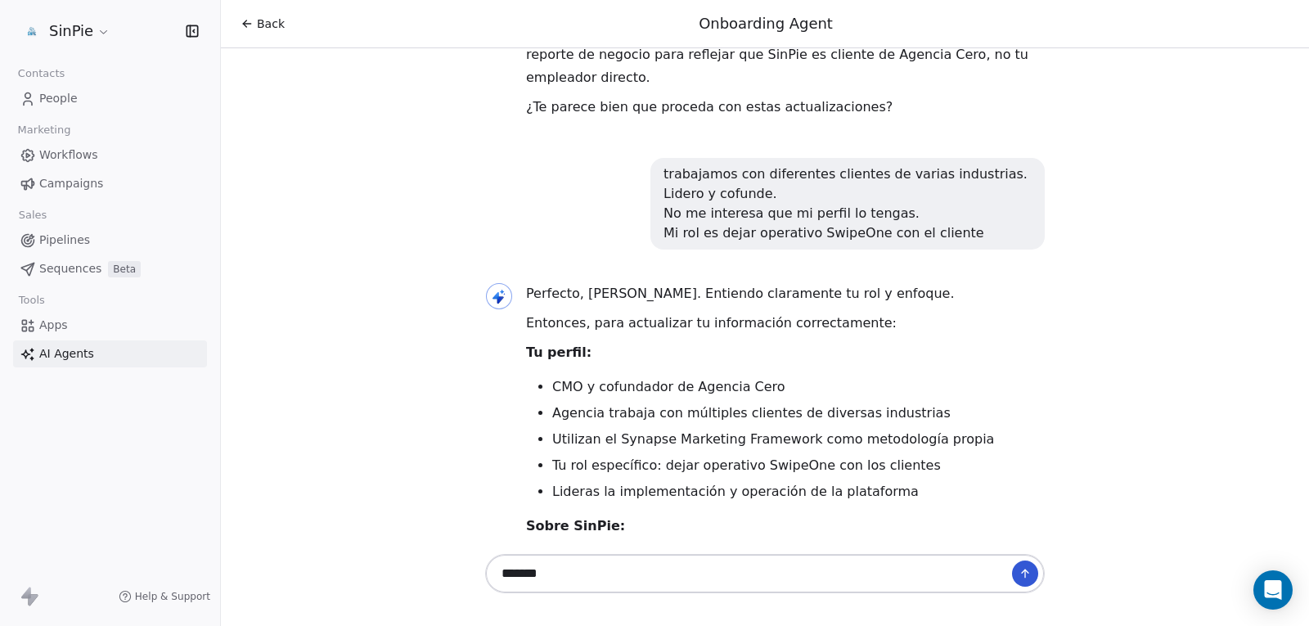
type textarea "********"
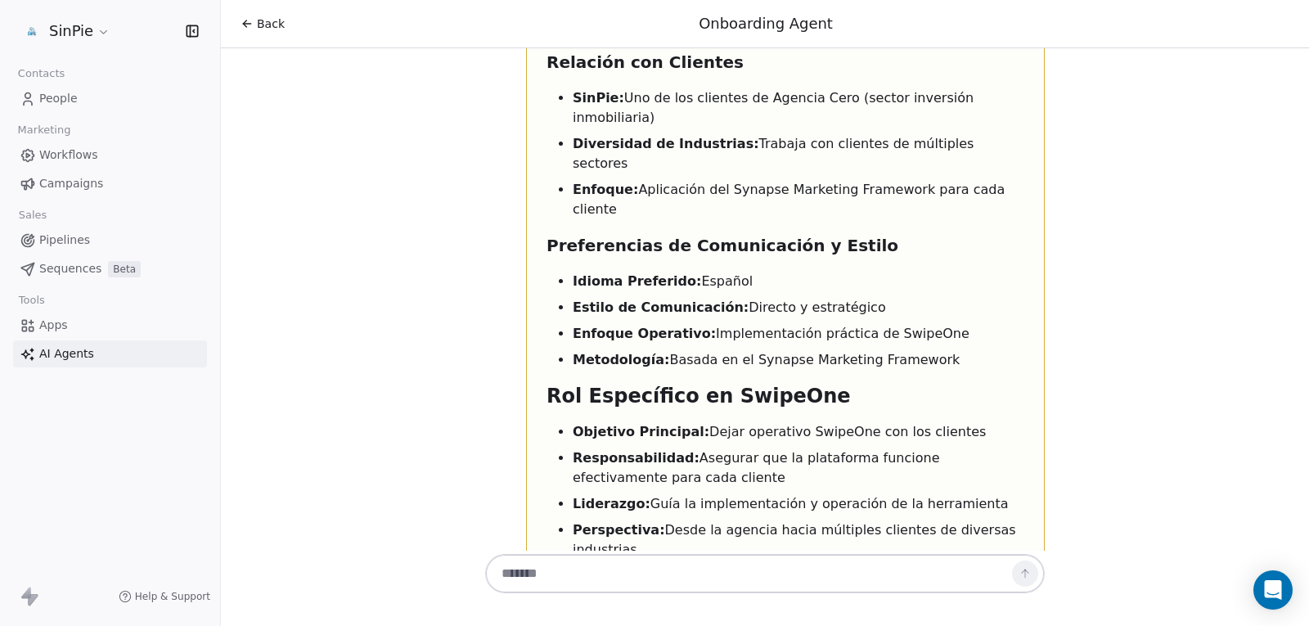
scroll to position [6618, 0]
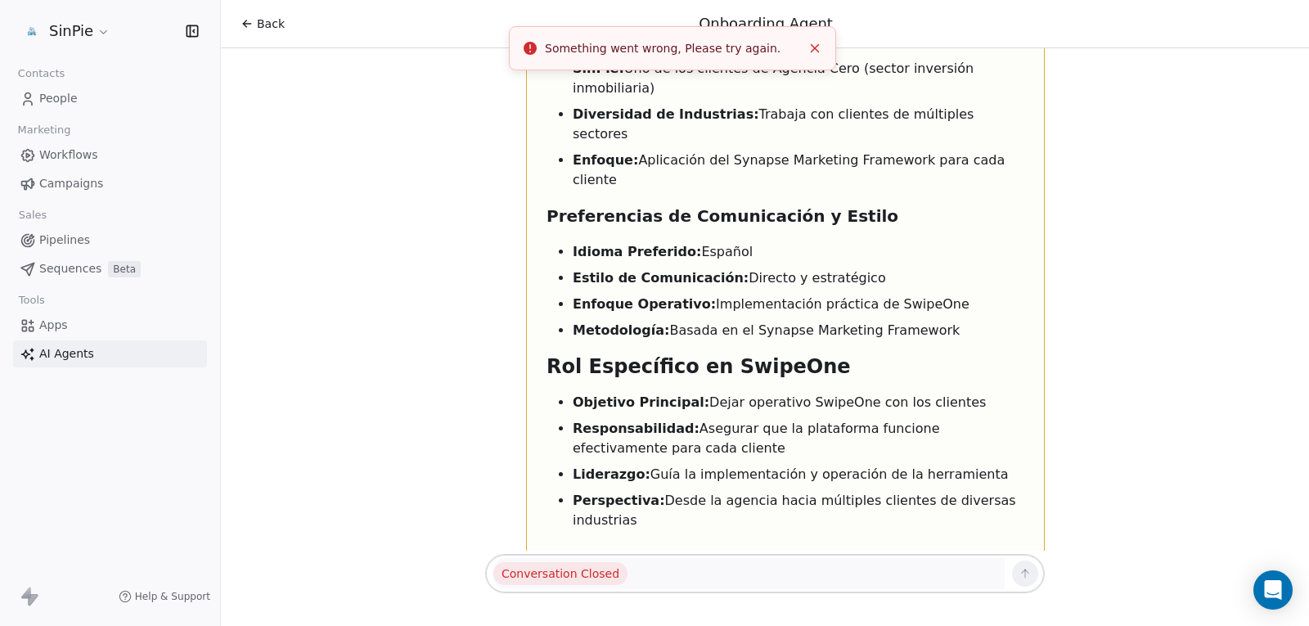
click at [814, 49] on line "Close toast" at bounding box center [814, 48] width 7 height 7
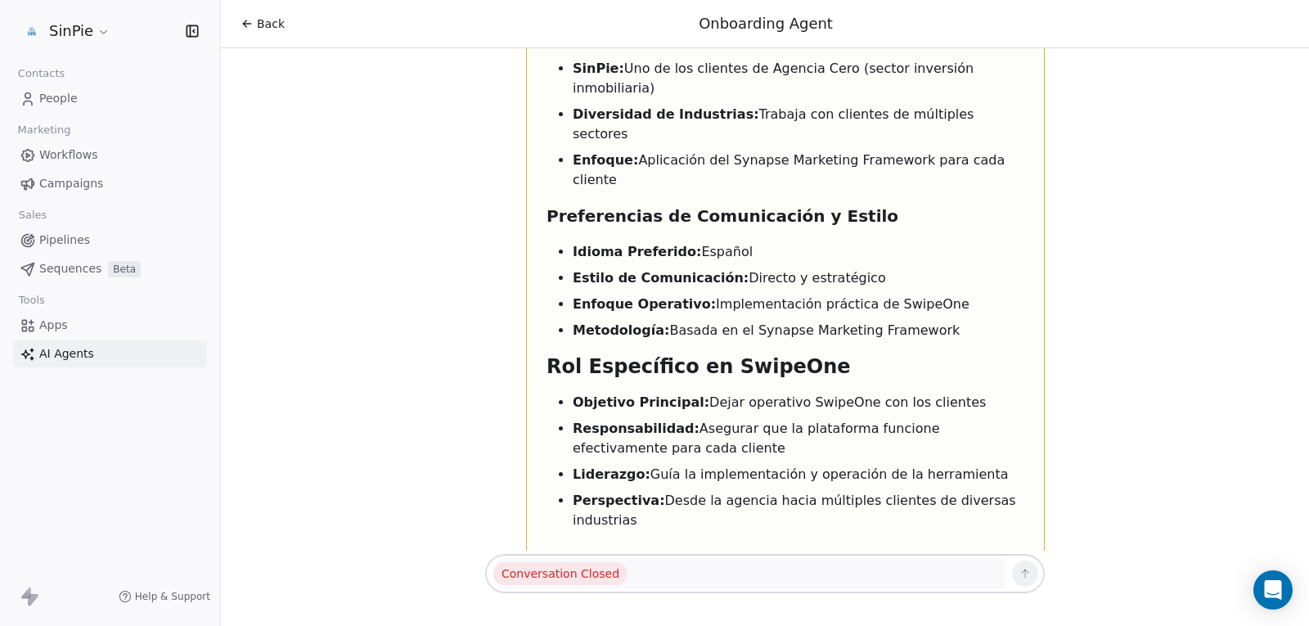
click at [253, 18] on icon at bounding box center [246, 23] width 13 height 13
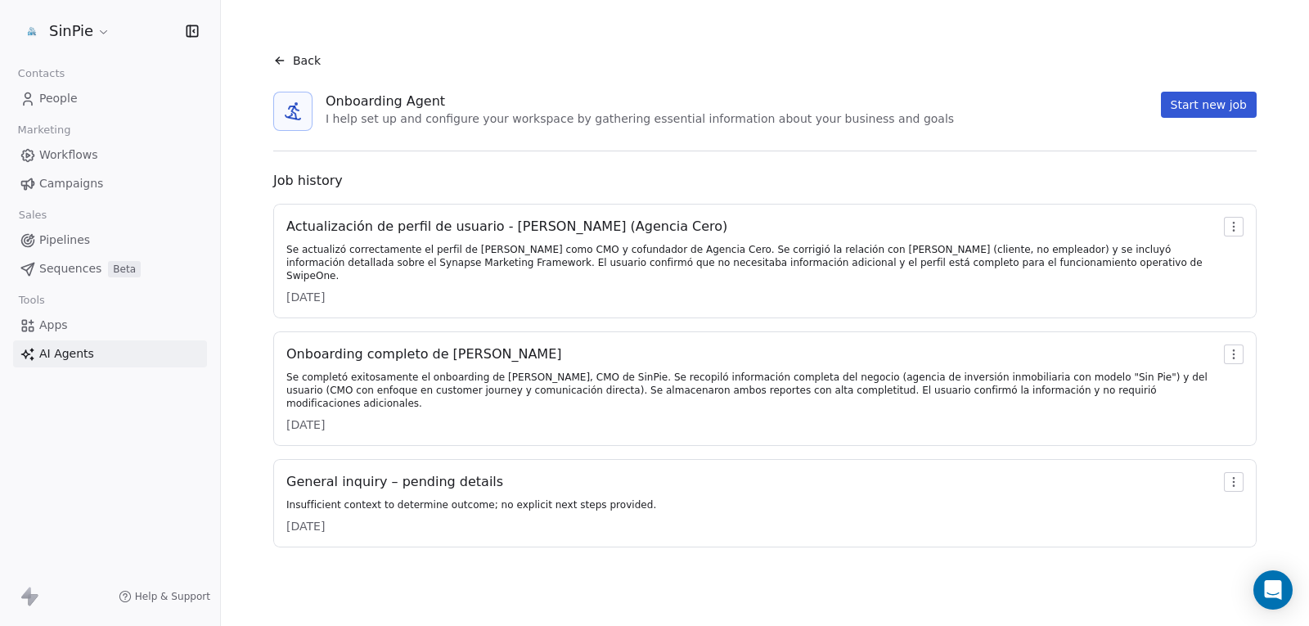
click at [54, 159] on span "Workflows" at bounding box center [68, 154] width 59 height 17
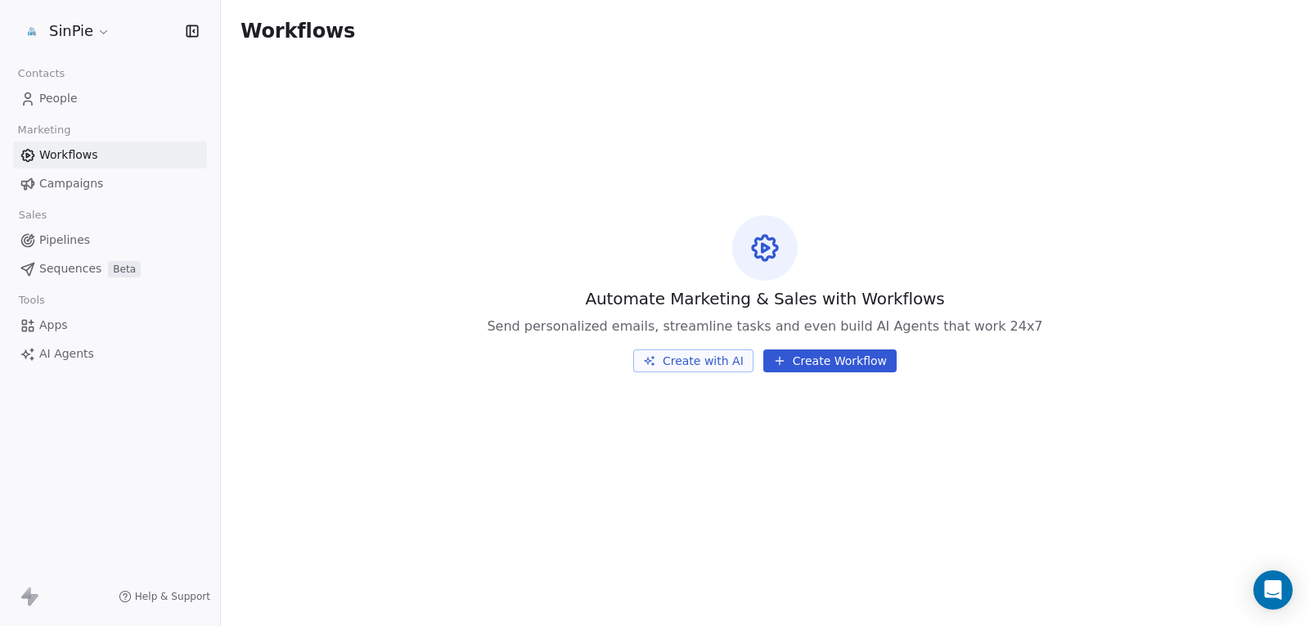
click at [680, 359] on button "Create with AI" at bounding box center [693, 360] width 120 height 23
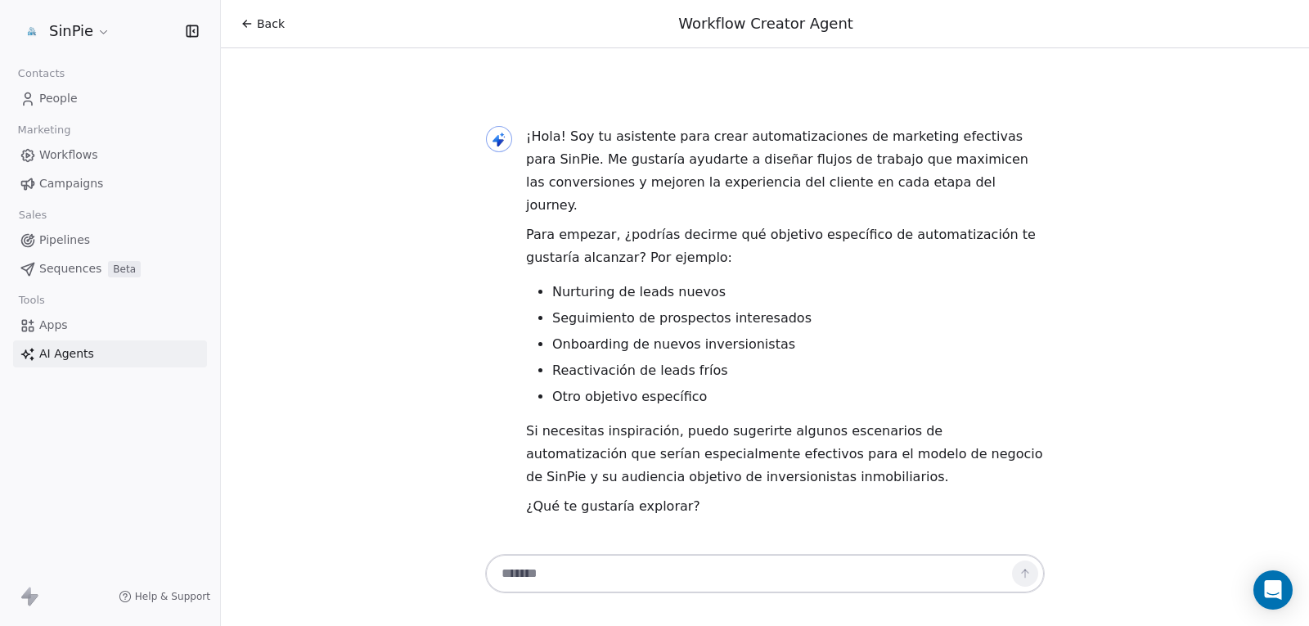
click at [660, 563] on textarea at bounding box center [748, 573] width 512 height 31
type textarea "**********"
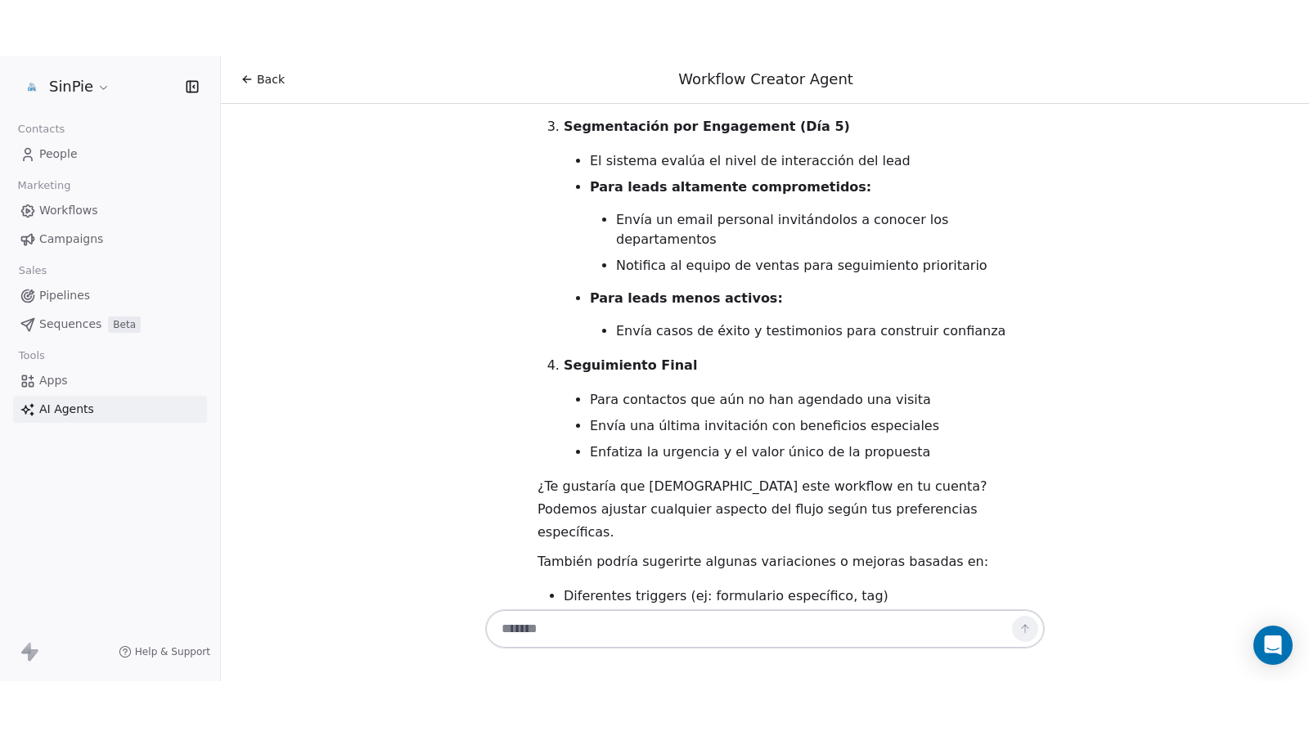
scroll to position [3657, 0]
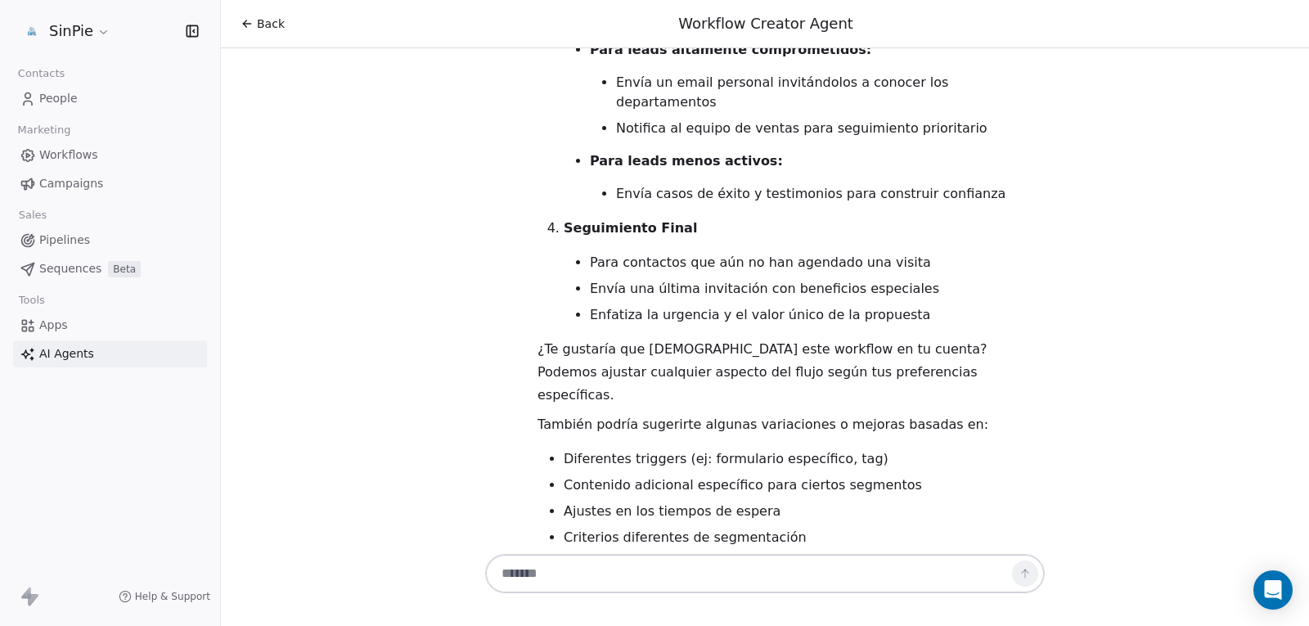
click at [684, 566] on textarea at bounding box center [748, 573] width 512 height 31
type textarea "*"
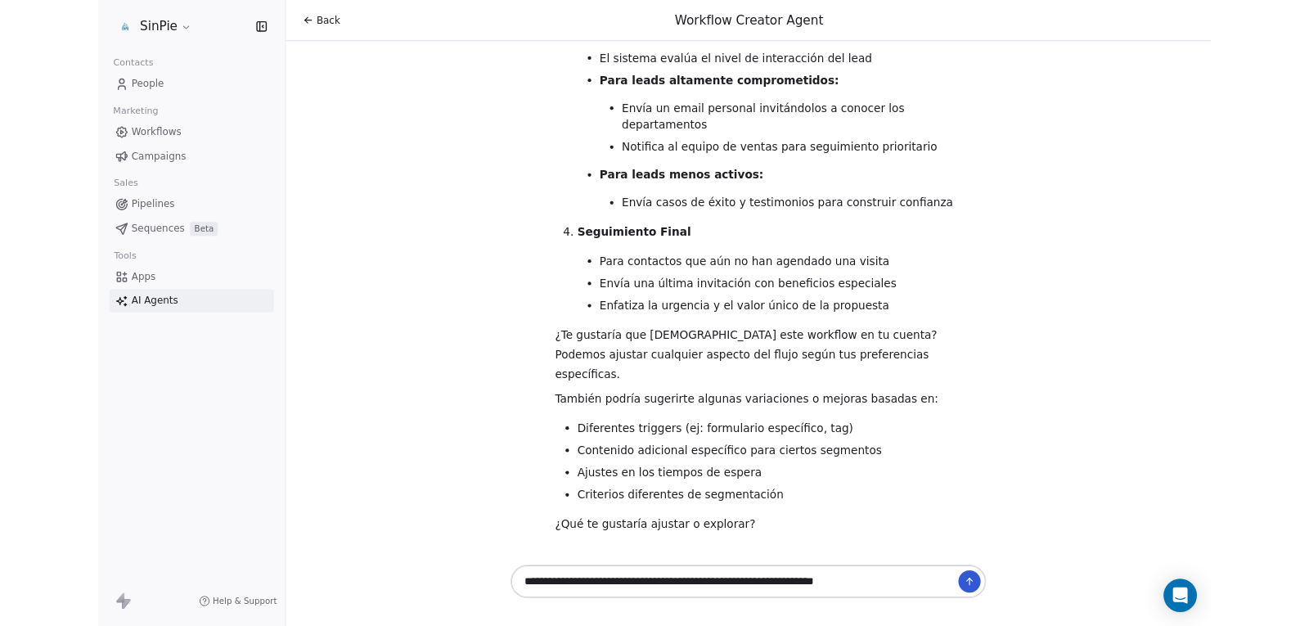
scroll to position [3547, 0]
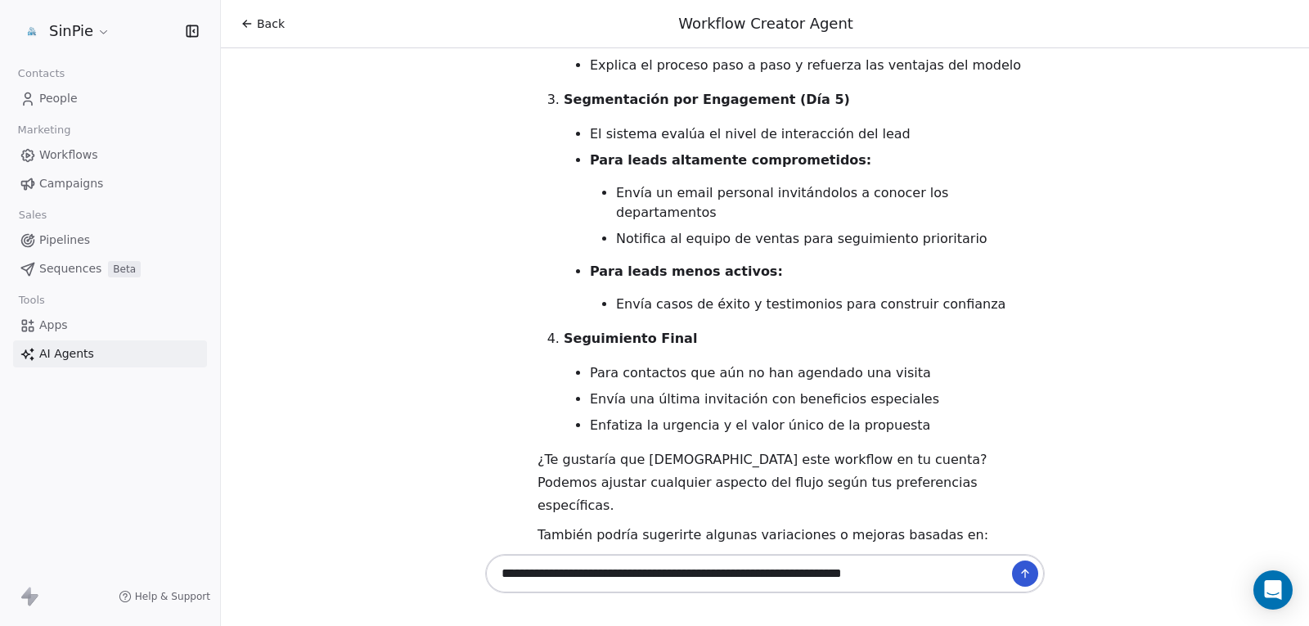
click at [714, 572] on textarea "**********" at bounding box center [748, 573] width 512 height 31
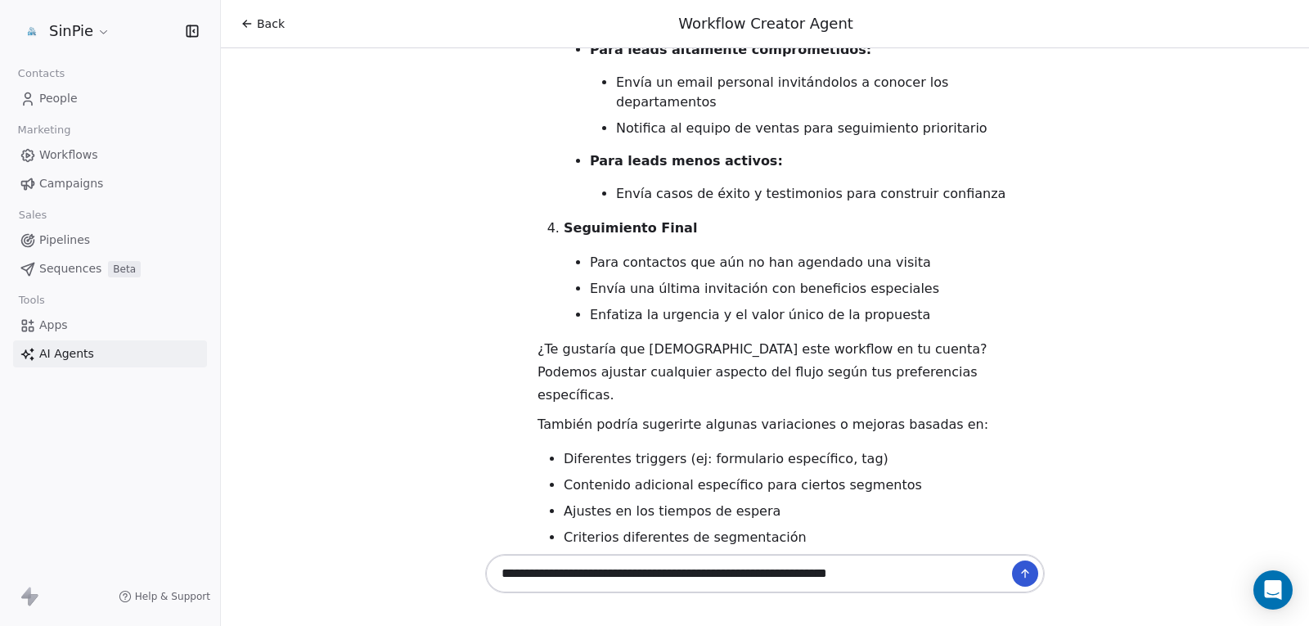
type textarea "**********"
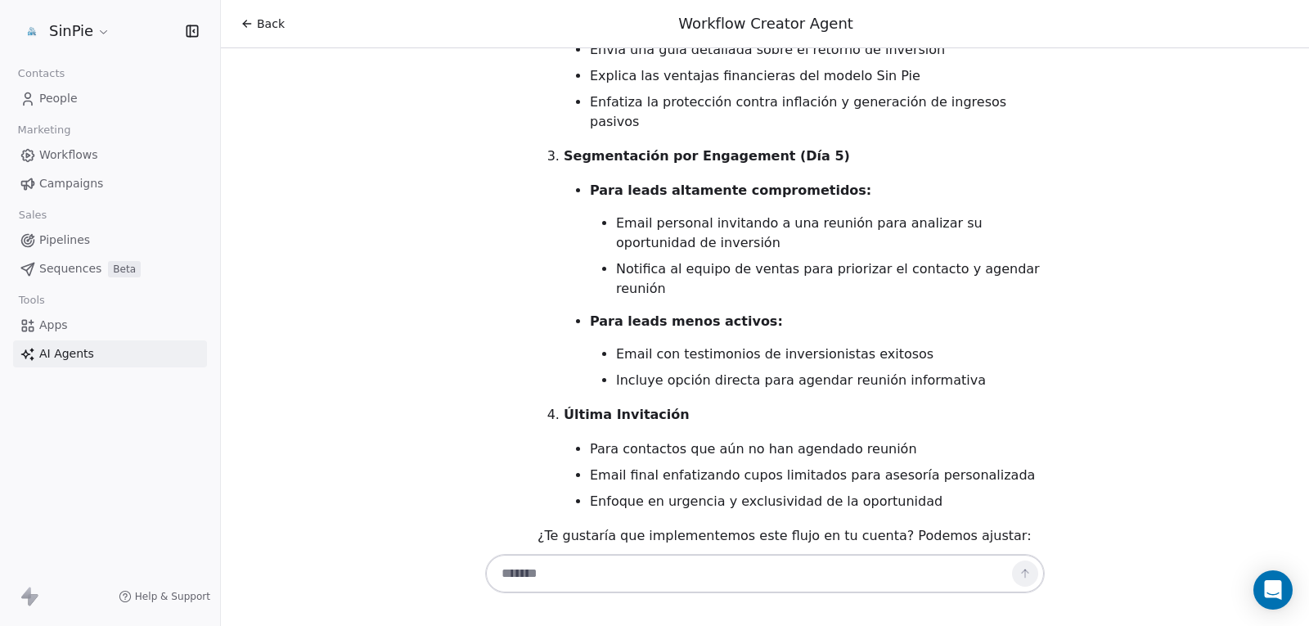
scroll to position [7133, 0]
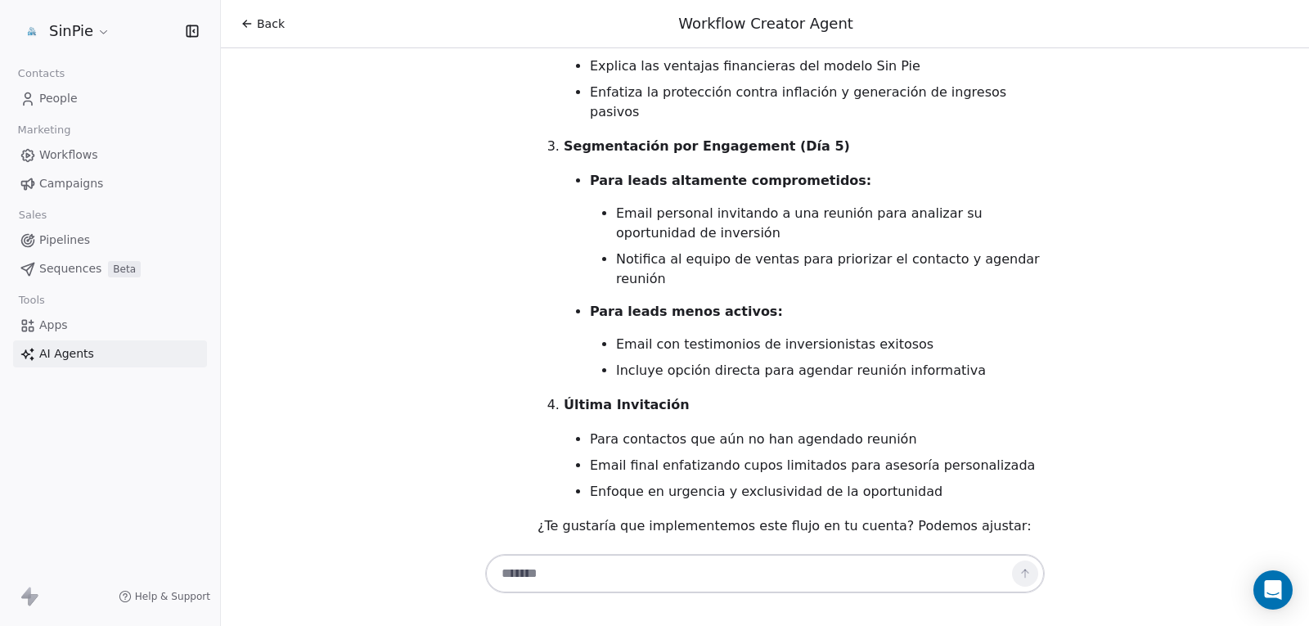
click at [653, 563] on textarea at bounding box center [748, 573] width 512 height 31
type textarea "**********"
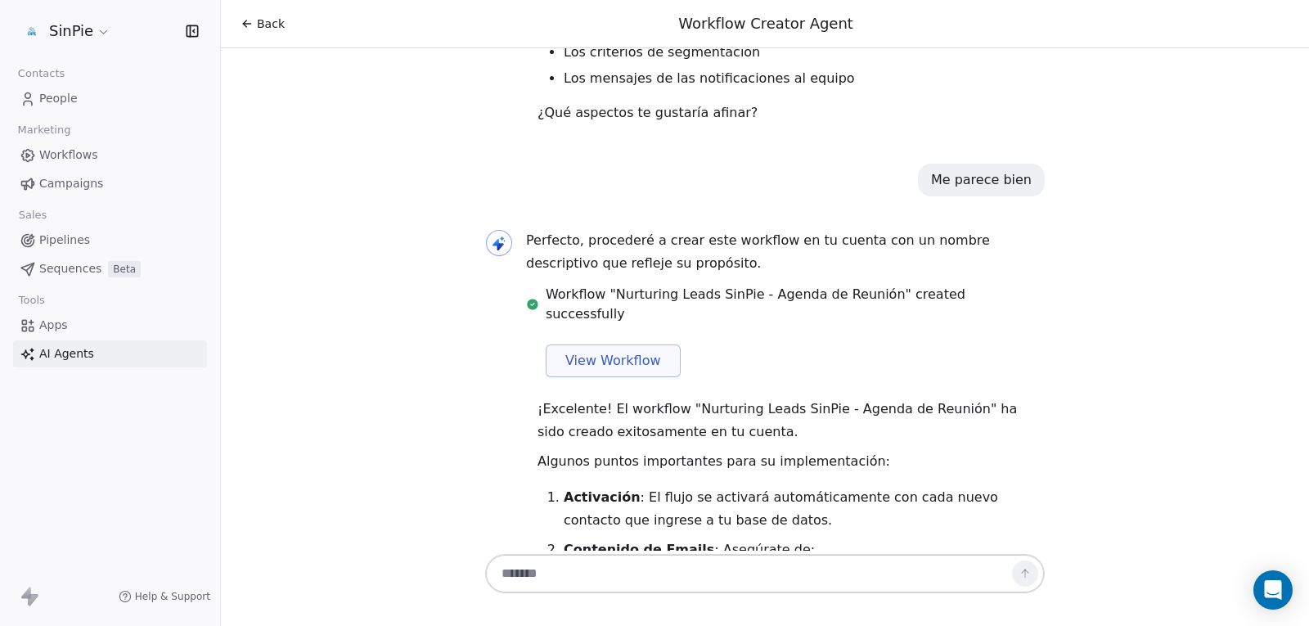
scroll to position [7704, 0]
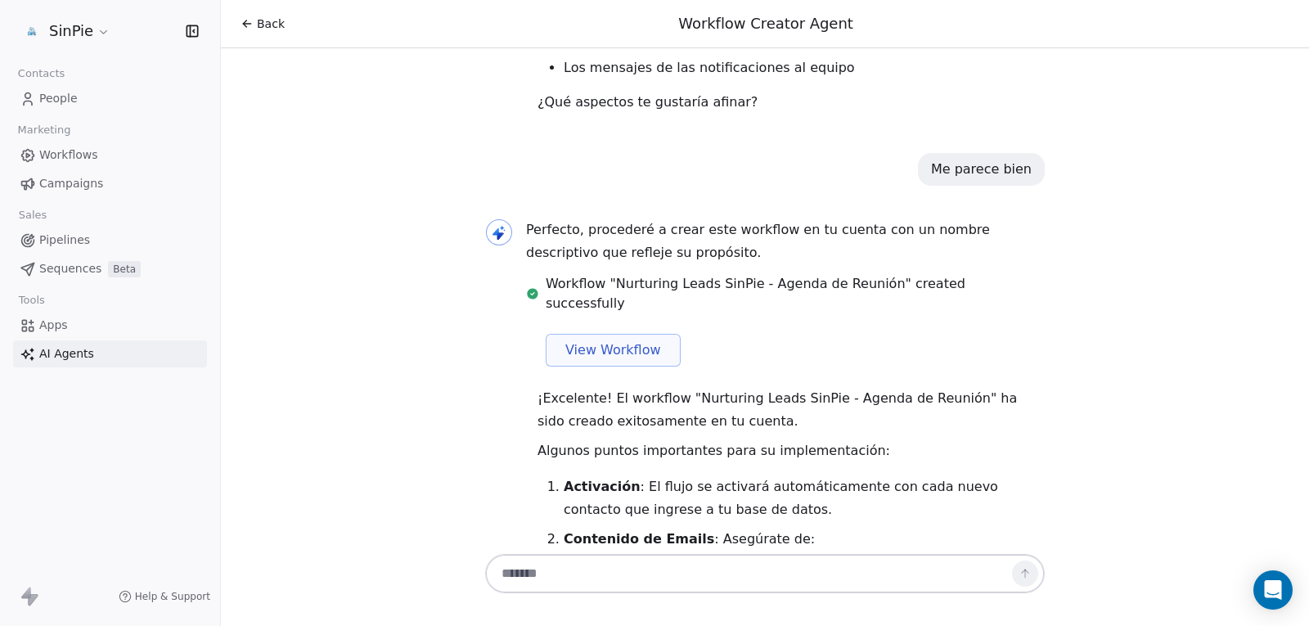
click at [618, 340] on span "View Workflow" at bounding box center [613, 350] width 96 height 20
click at [71, 240] on span "Pipelines" at bounding box center [64, 239] width 51 height 17
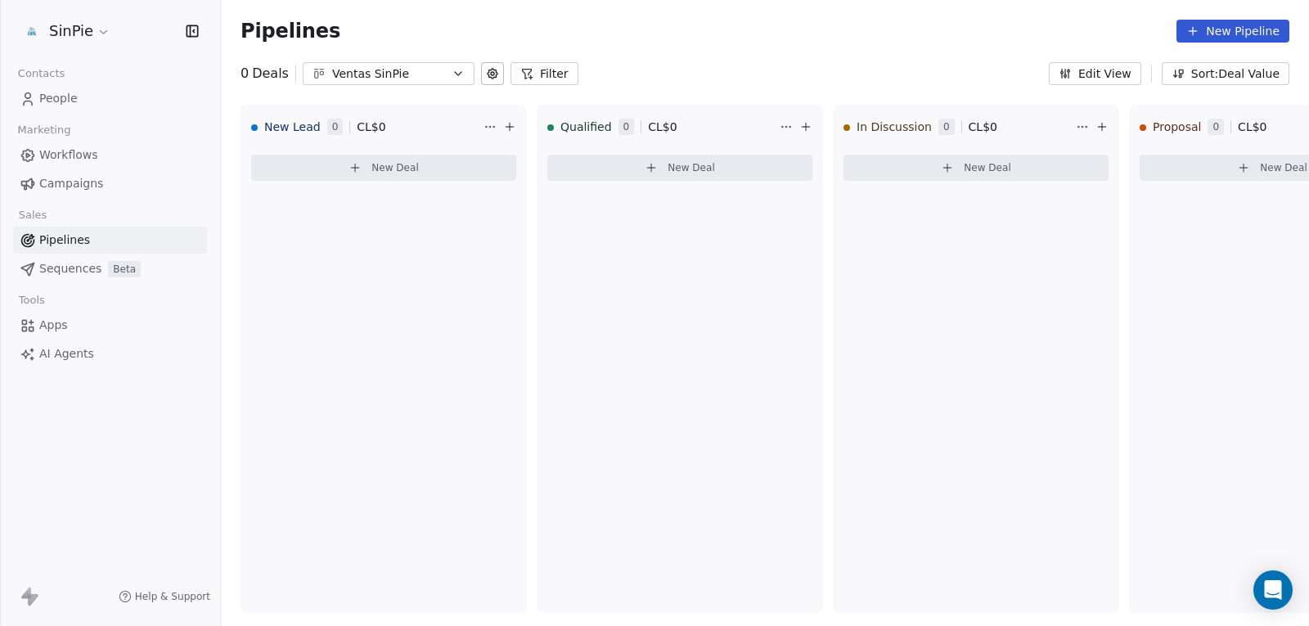
click at [43, 263] on span "Sequences" at bounding box center [70, 268] width 62 height 17
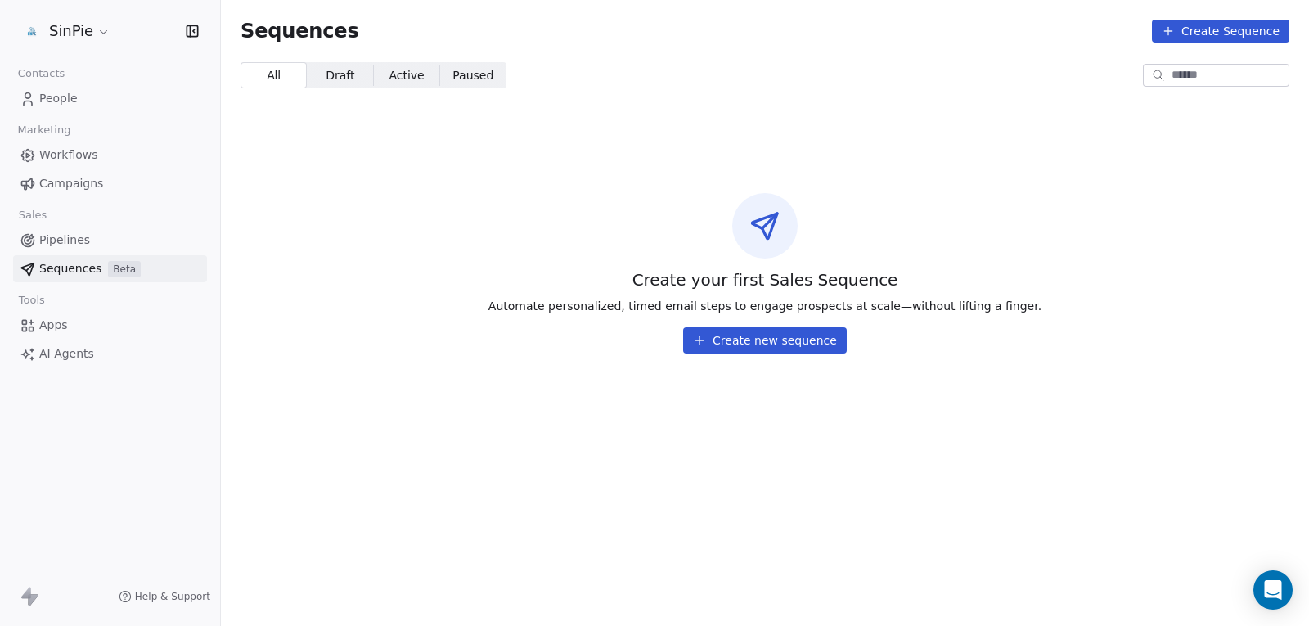
click at [729, 339] on button "Create new sequence" at bounding box center [765, 340] width 164 height 26
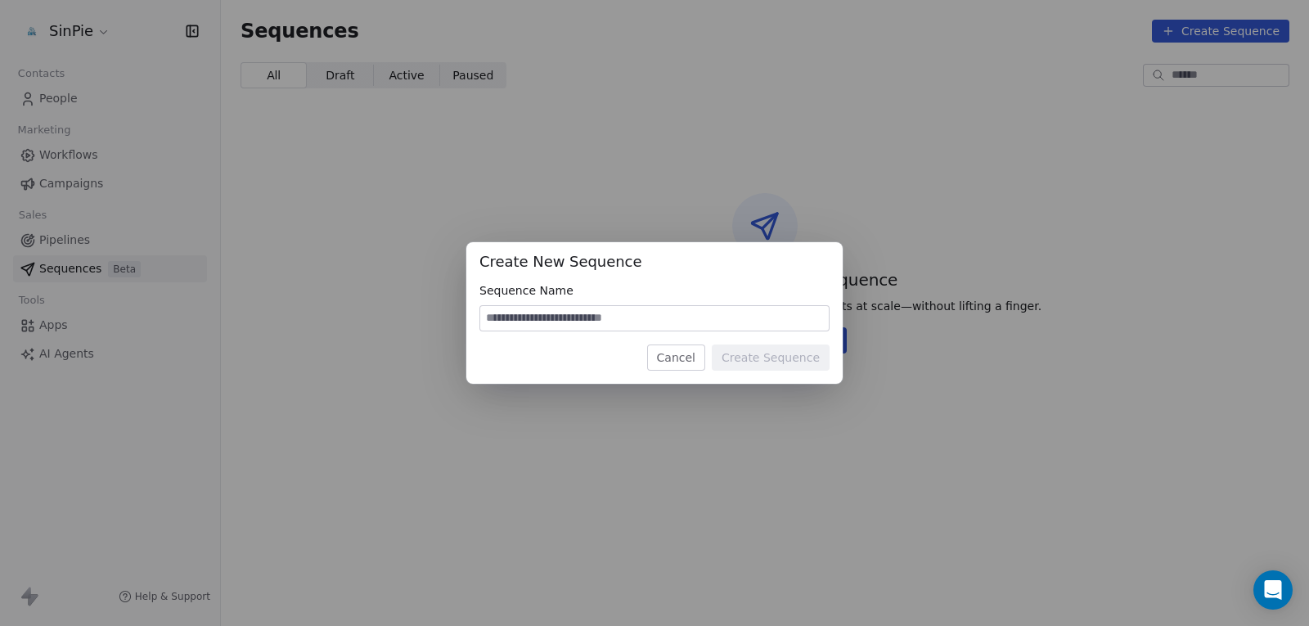
click at [683, 360] on button "Cancel" at bounding box center [676, 357] width 58 height 26
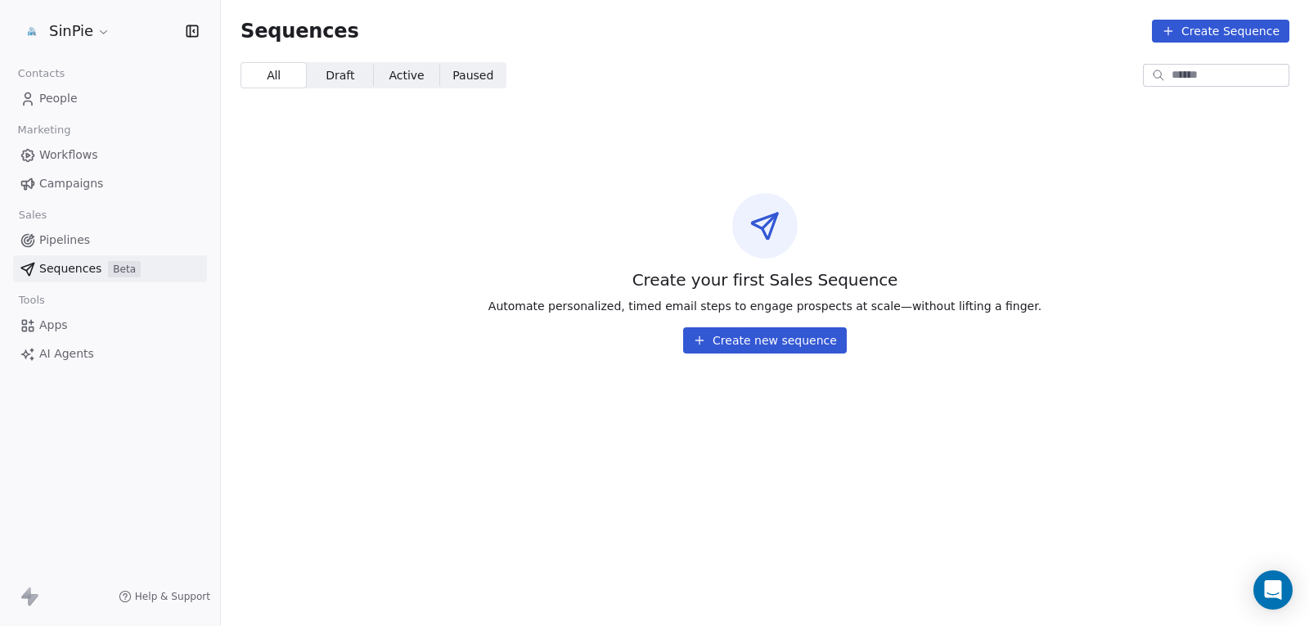
click at [46, 314] on link "Apps" at bounding box center [110, 325] width 194 height 27
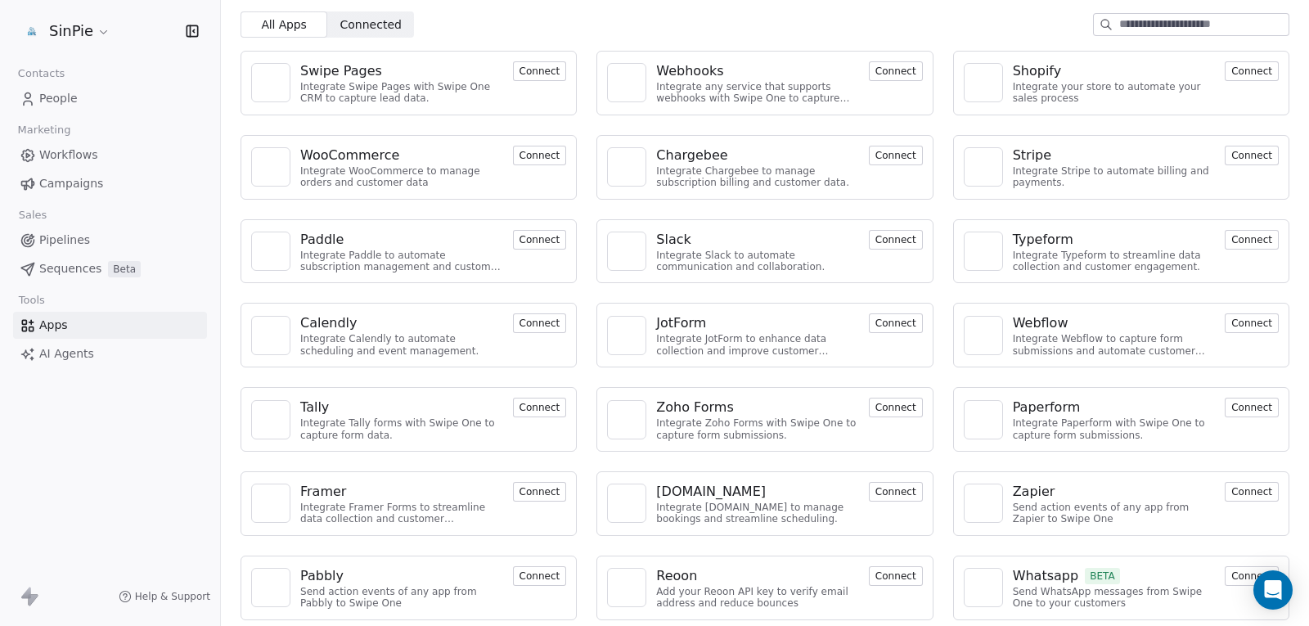
scroll to position [58, 0]
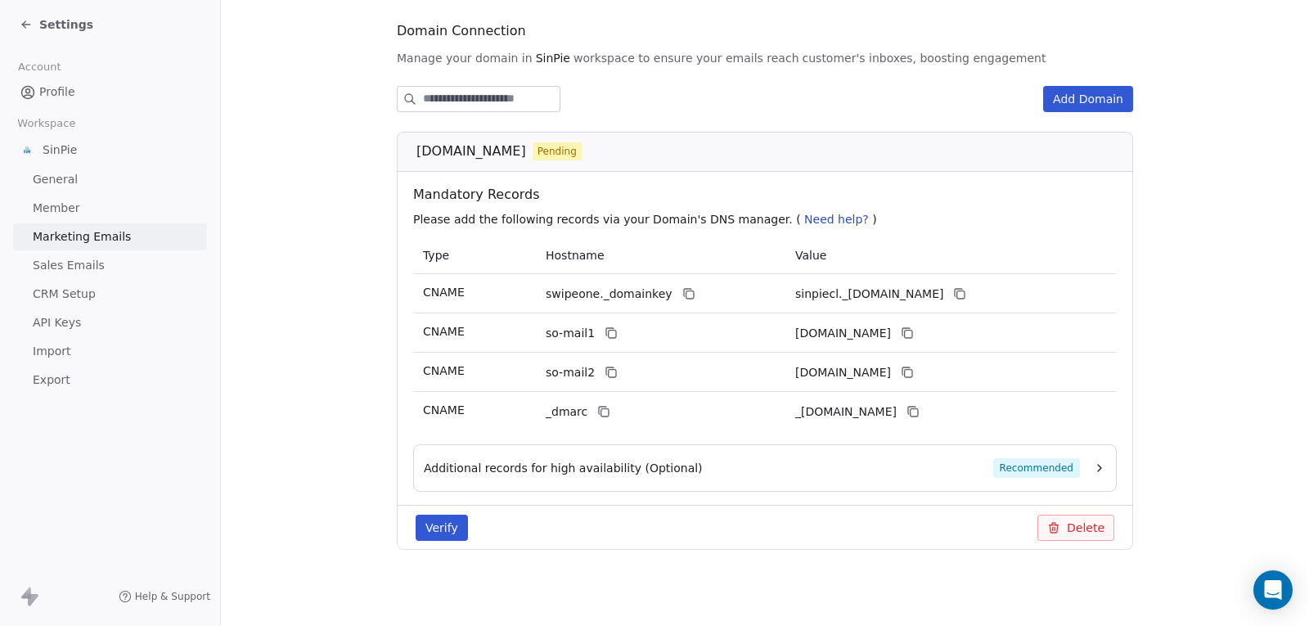
scroll to position [177, 0]
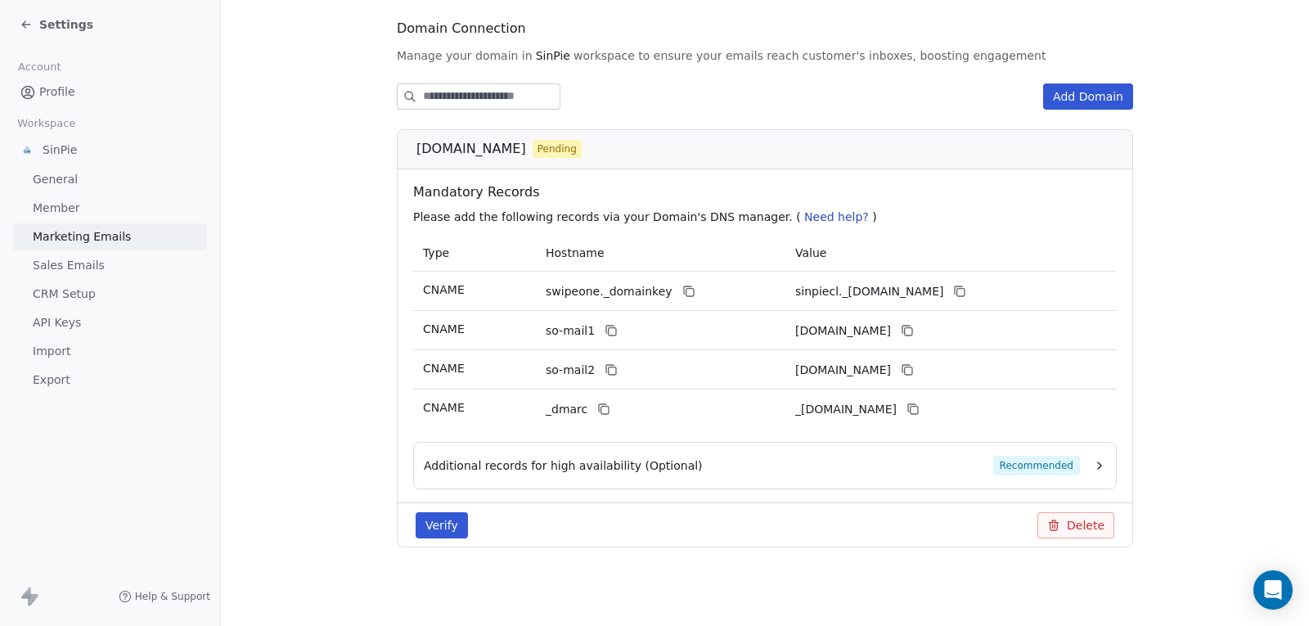
click at [429, 524] on button "Verify" at bounding box center [442, 525] width 52 height 26
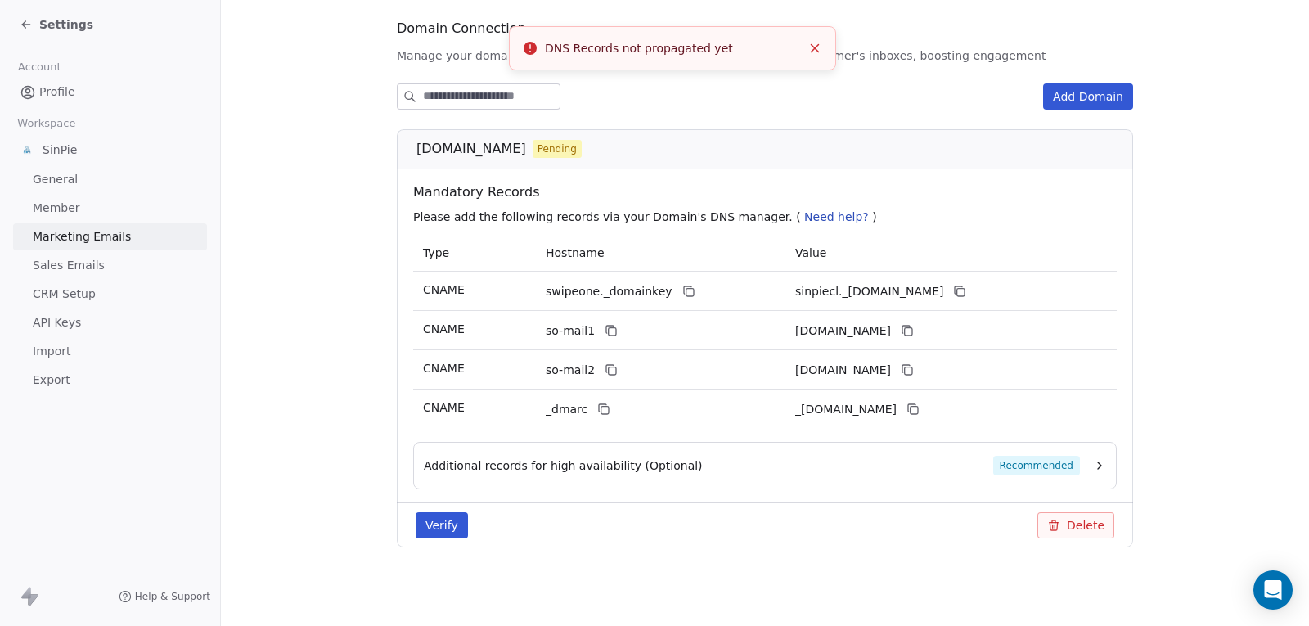
click at [814, 51] on icon "Close toast" at bounding box center [814, 48] width 15 height 15
